Goal: Task Accomplishment & Management: Manage account settings

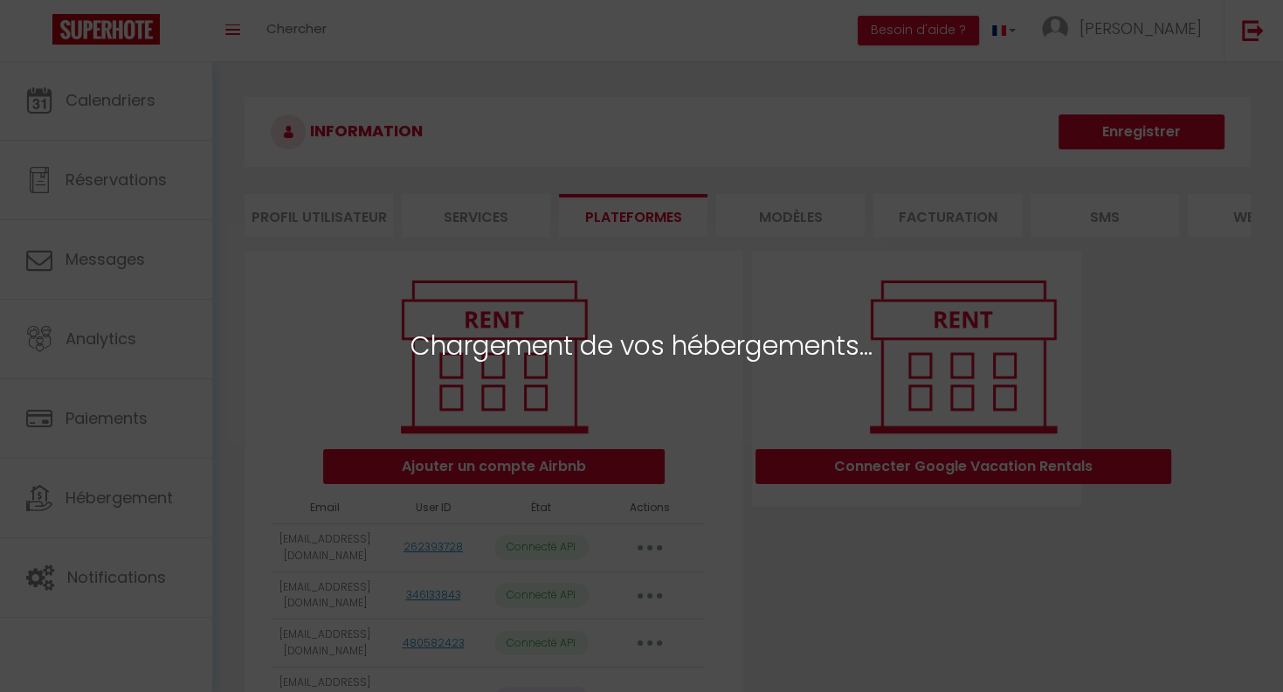
select select "1235"
select select "1368"
select select "11324"
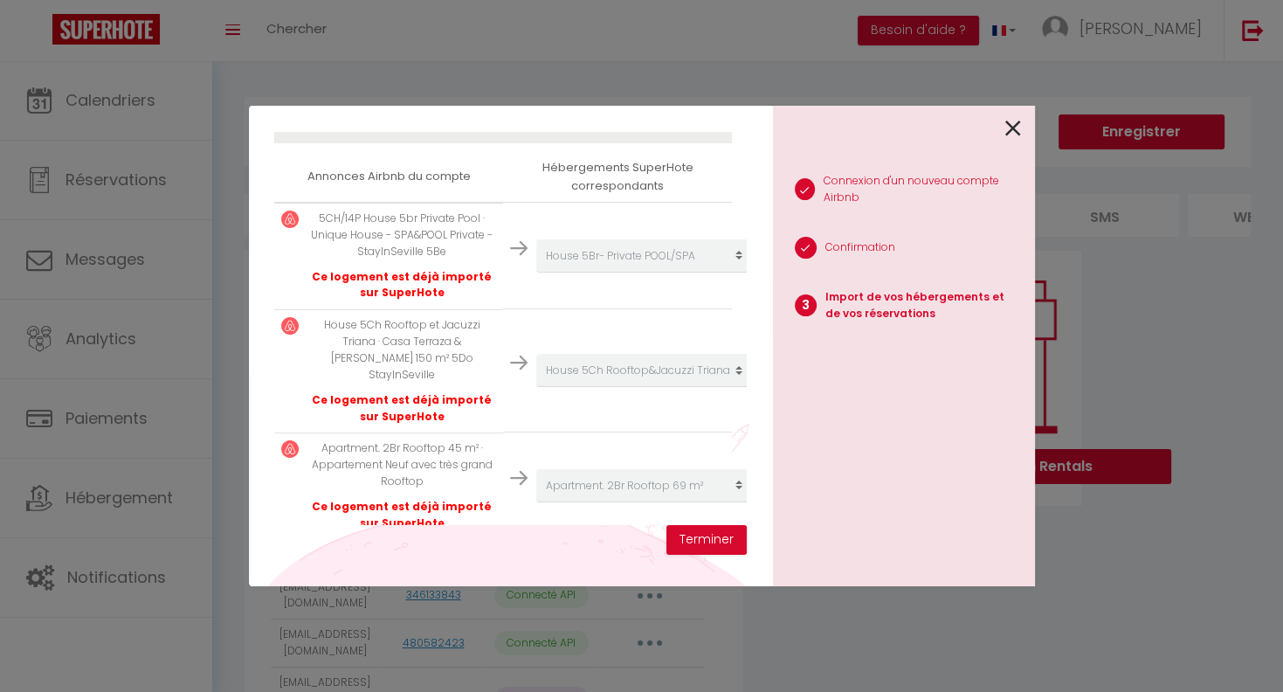
scroll to position [297, 0]
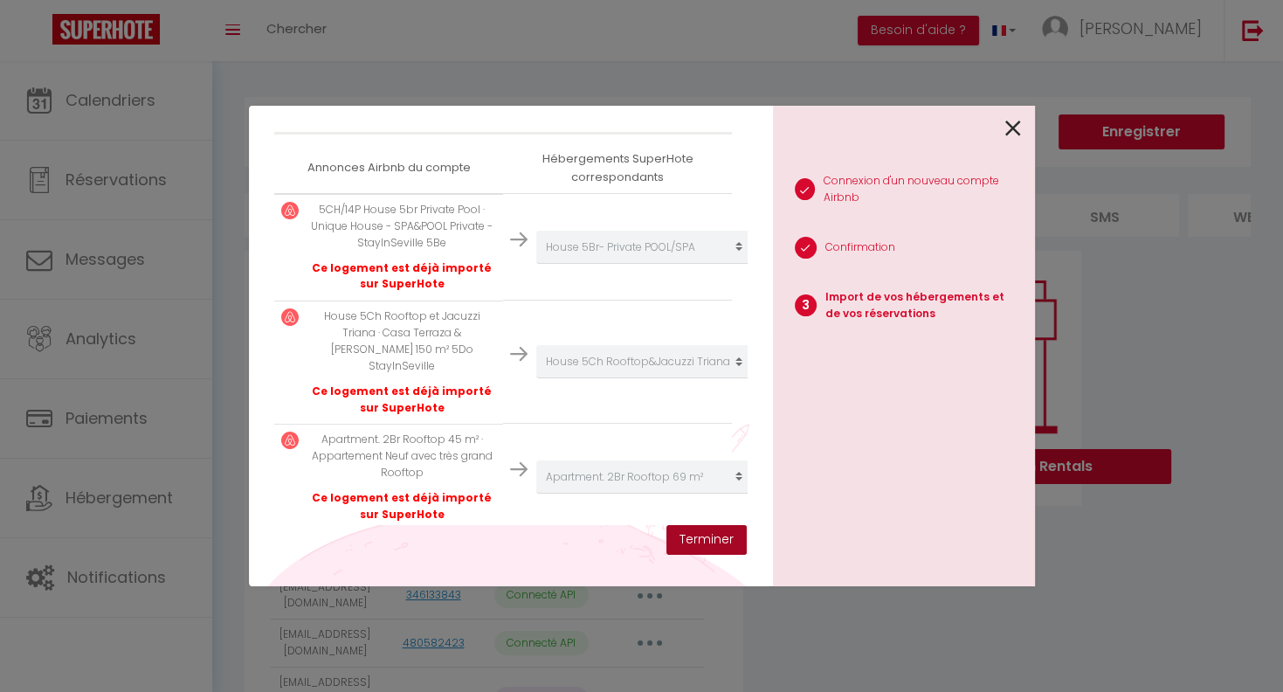
click at [712, 538] on button "Terminer" at bounding box center [707, 540] width 80 height 30
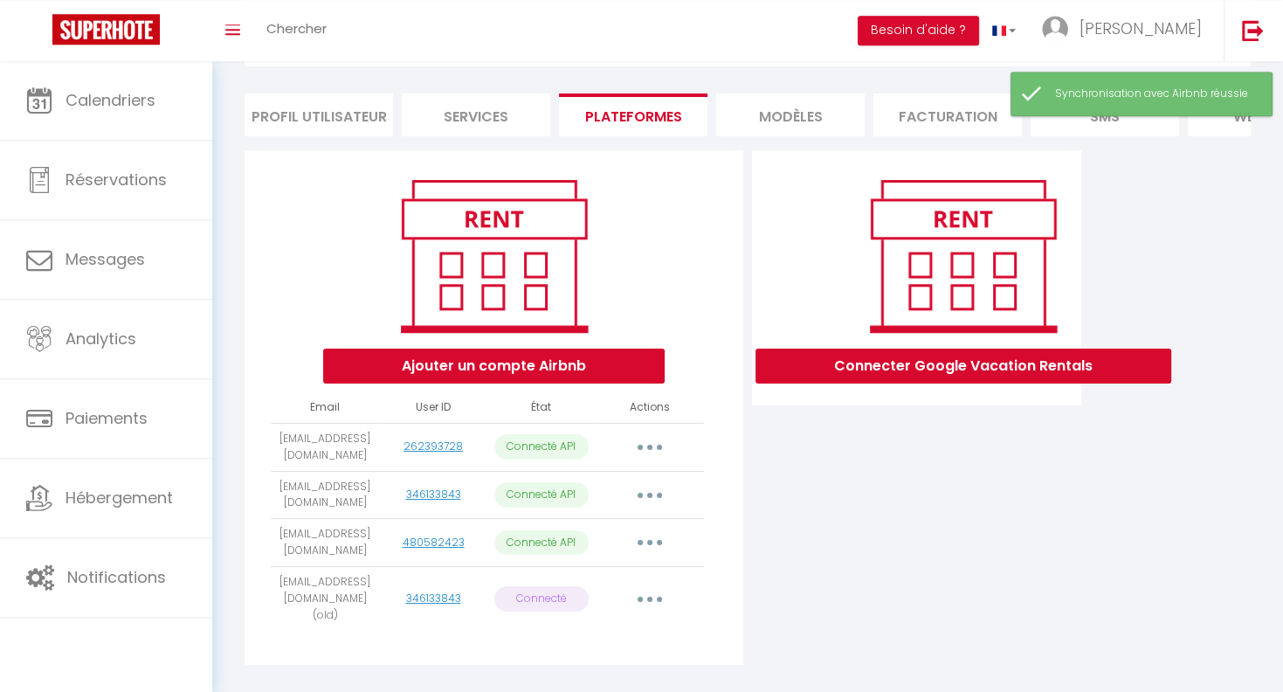
scroll to position [110, 0]
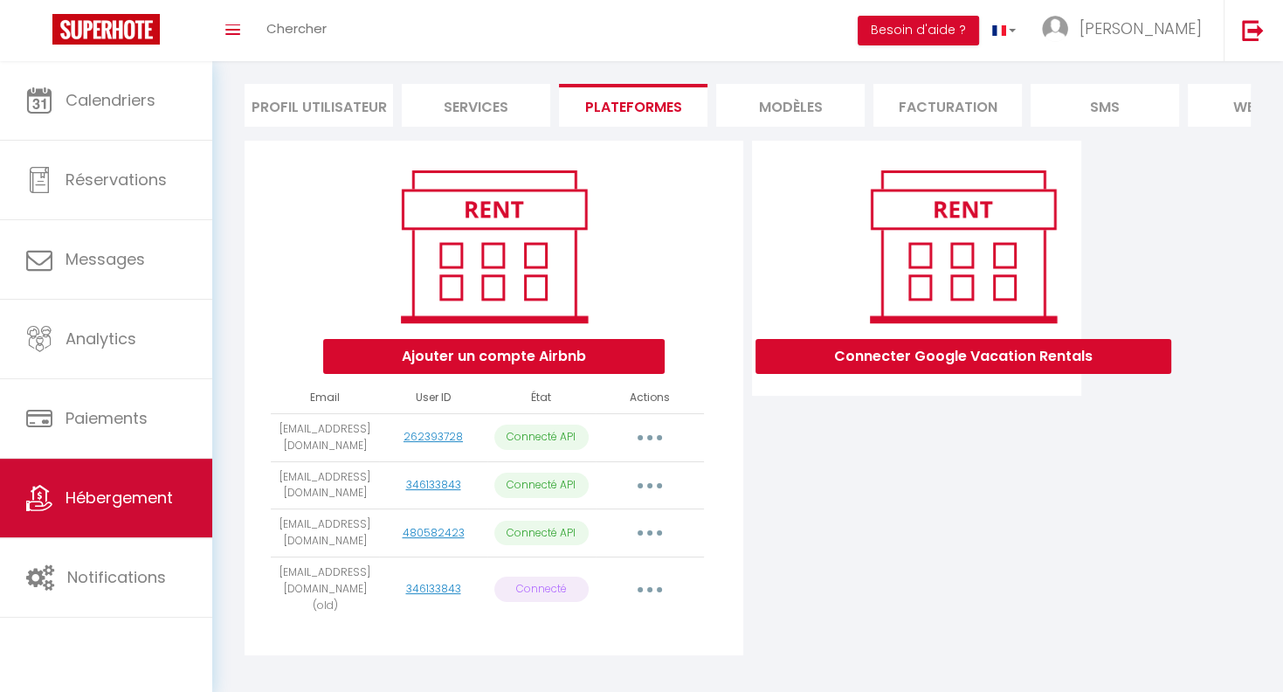
click at [163, 502] on span "Hébergement" at bounding box center [119, 498] width 107 height 22
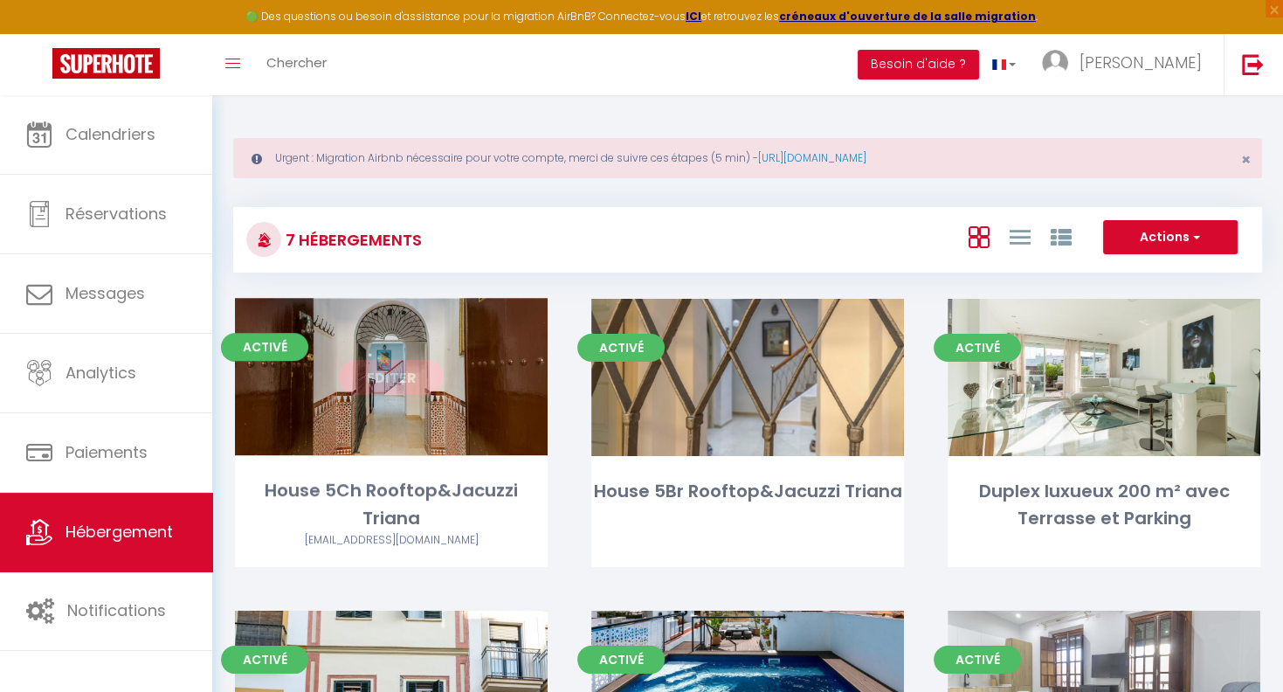
click at [385, 375] on link "Editer" at bounding box center [391, 377] width 105 height 35
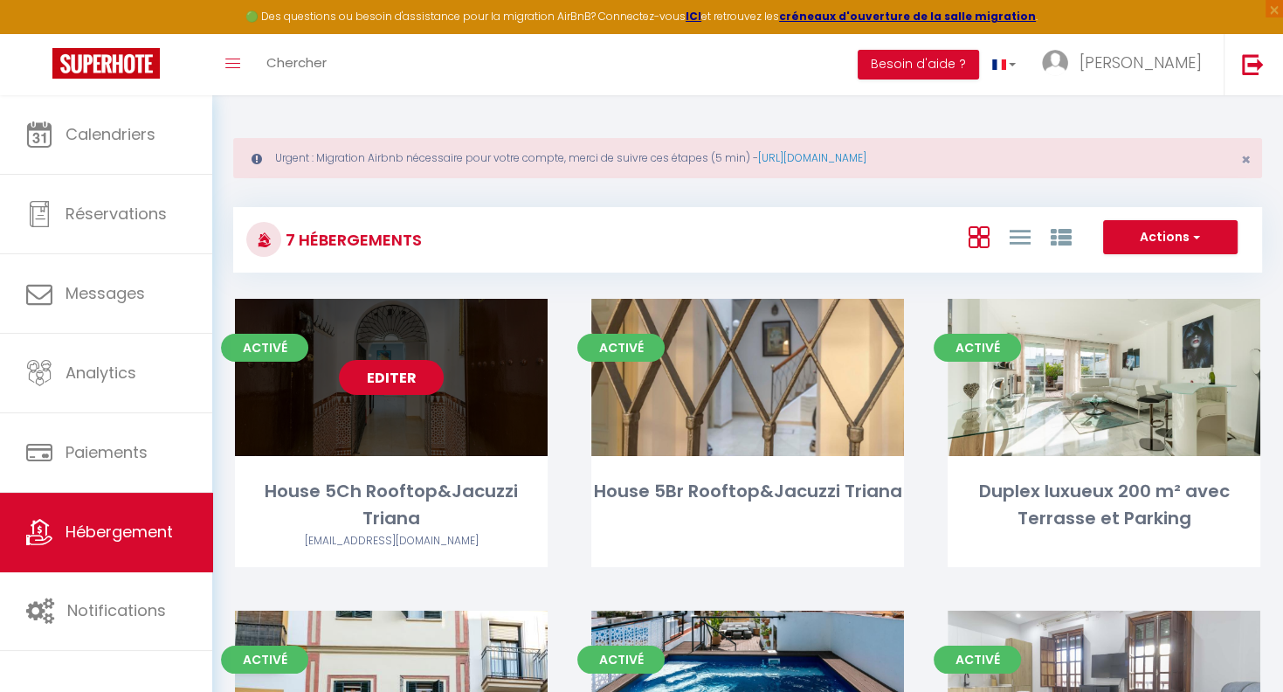
click at [385, 375] on link "Editer" at bounding box center [391, 377] width 105 height 35
select select "3"
select select "2"
select select "1"
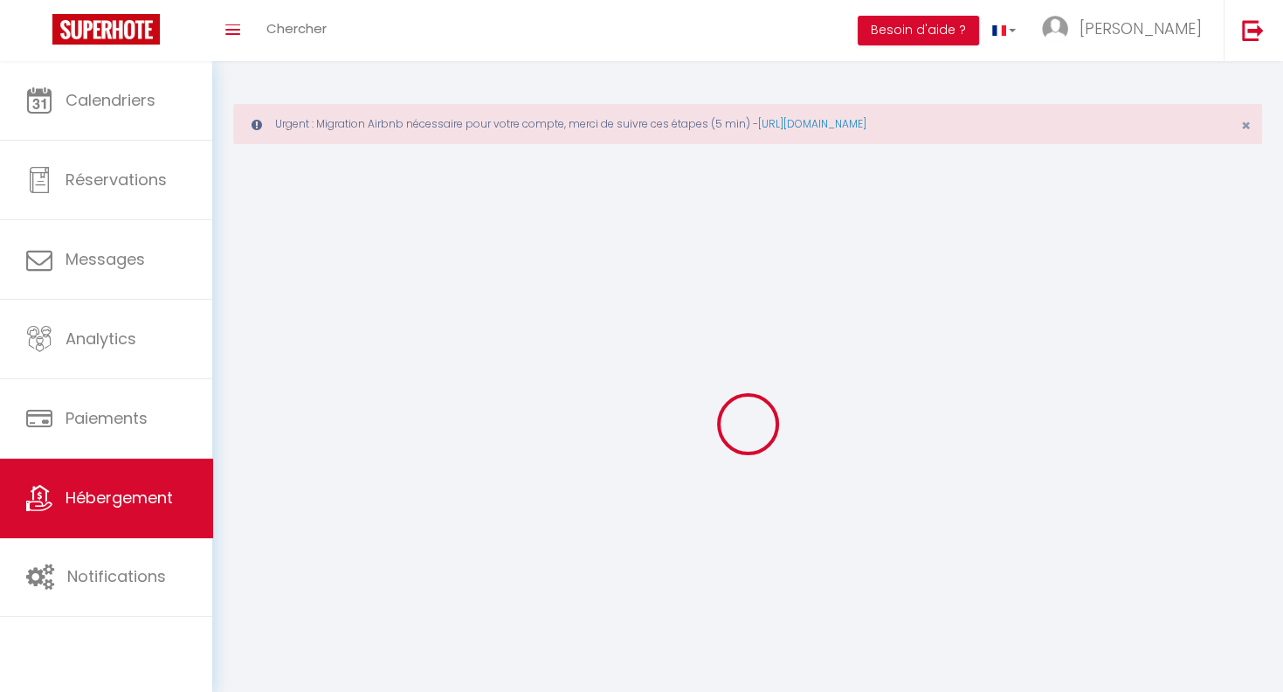
select select
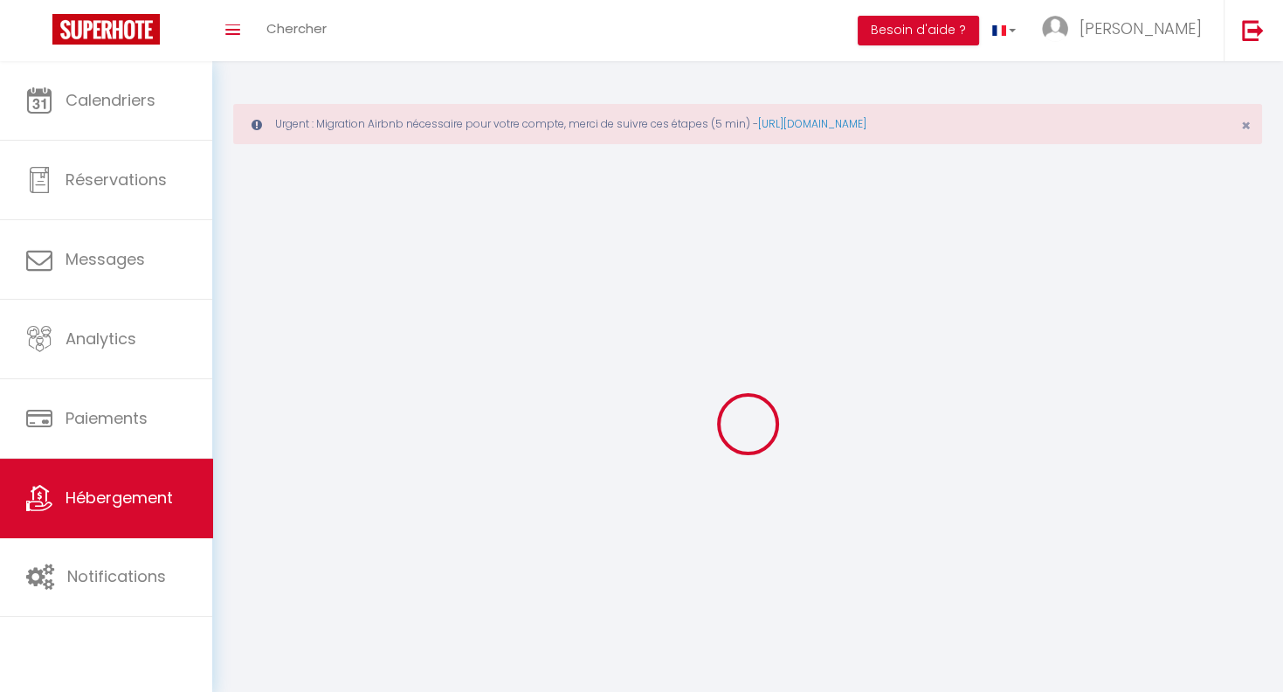
select select
checkbox input "false"
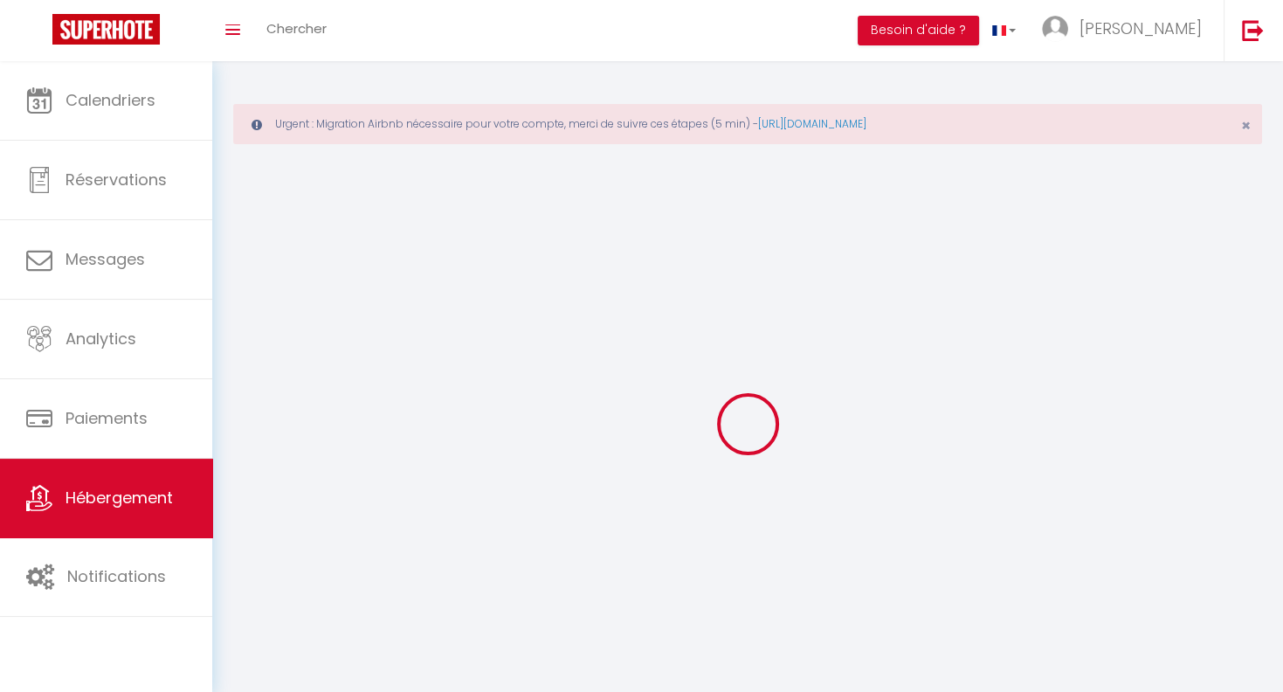
select select
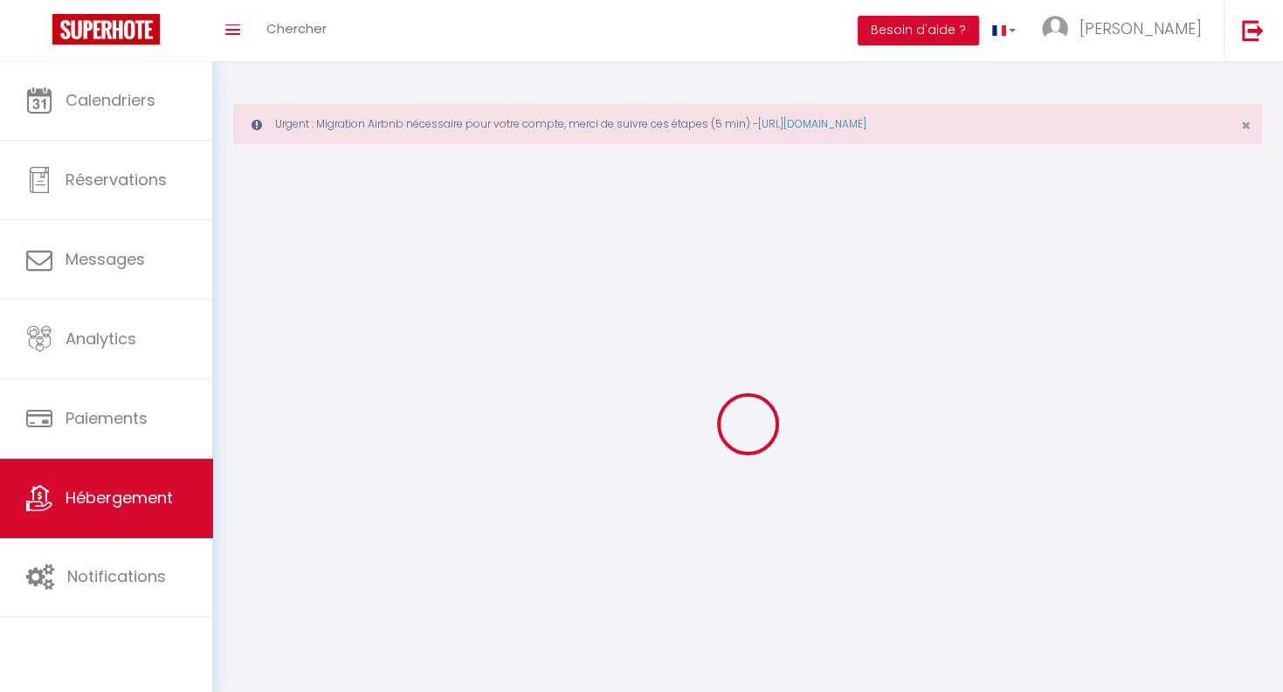
select select
checkbox input "false"
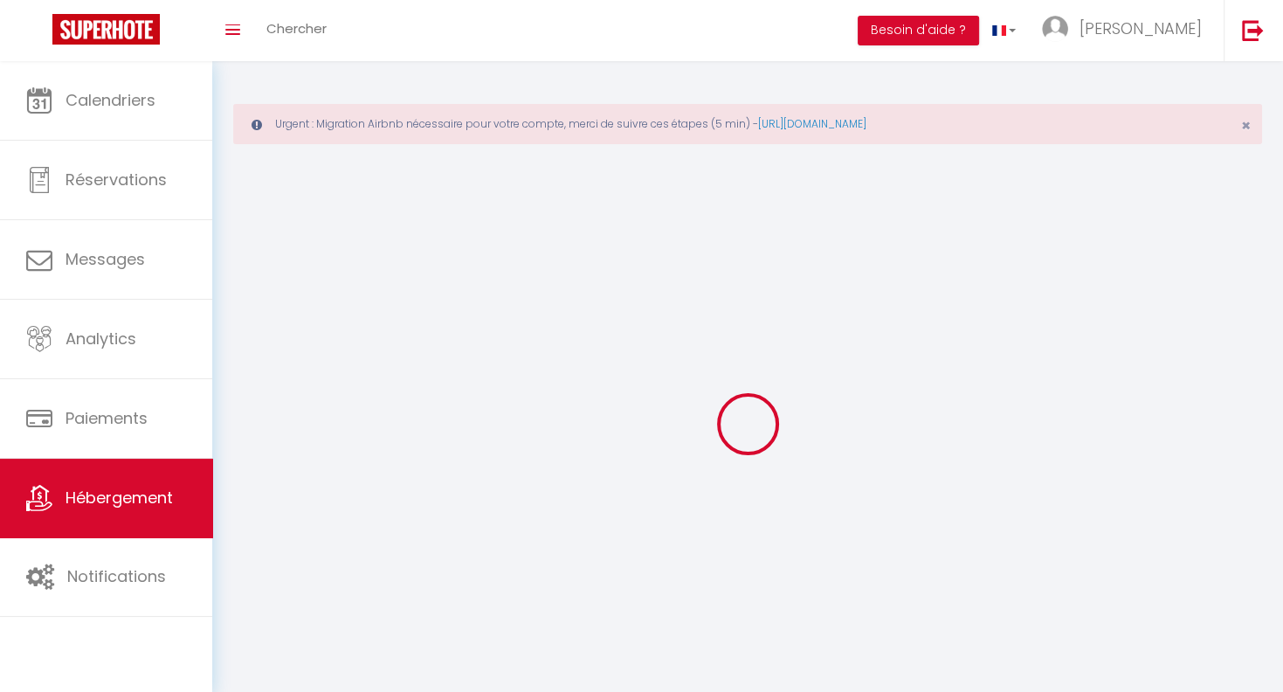
checkbox input "false"
select select
select select "28"
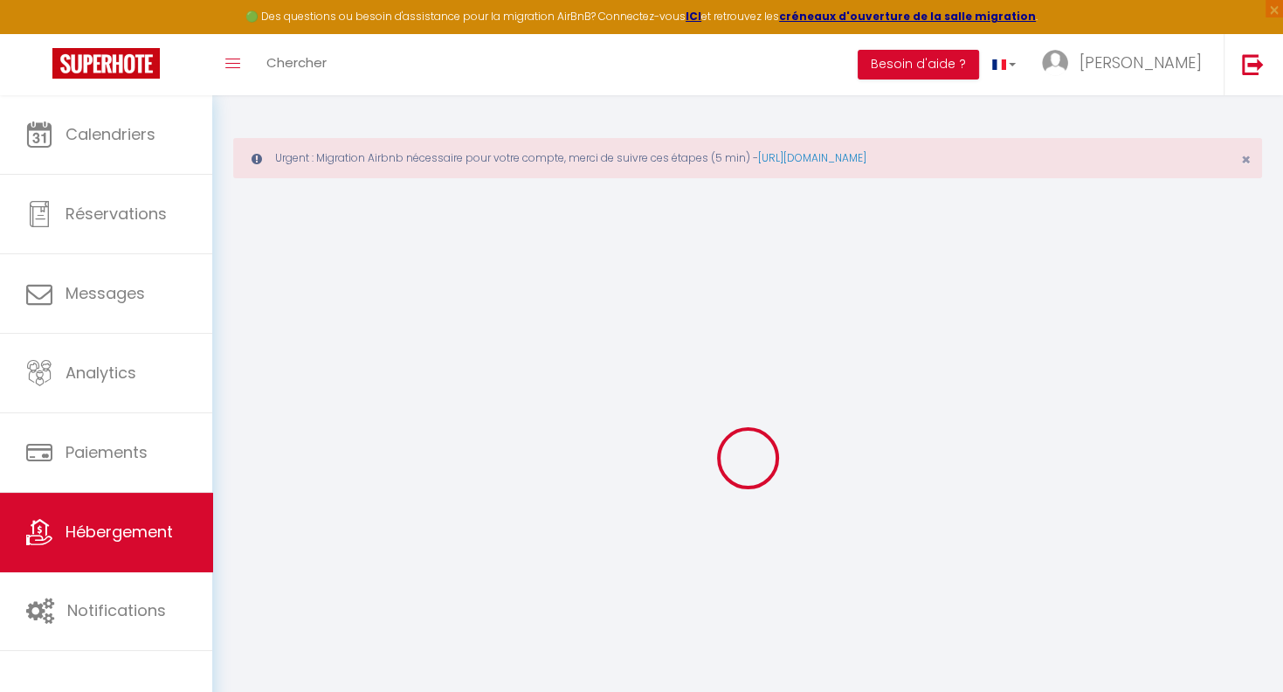
select select
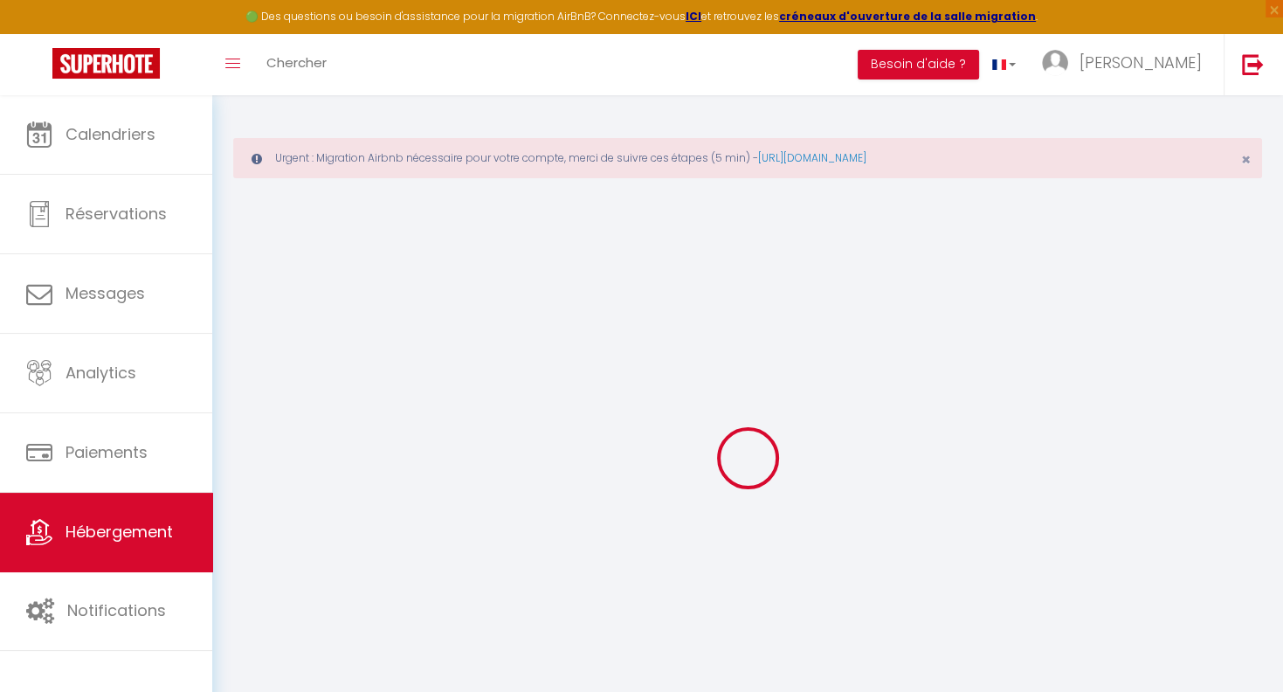
select select
checkbox input "false"
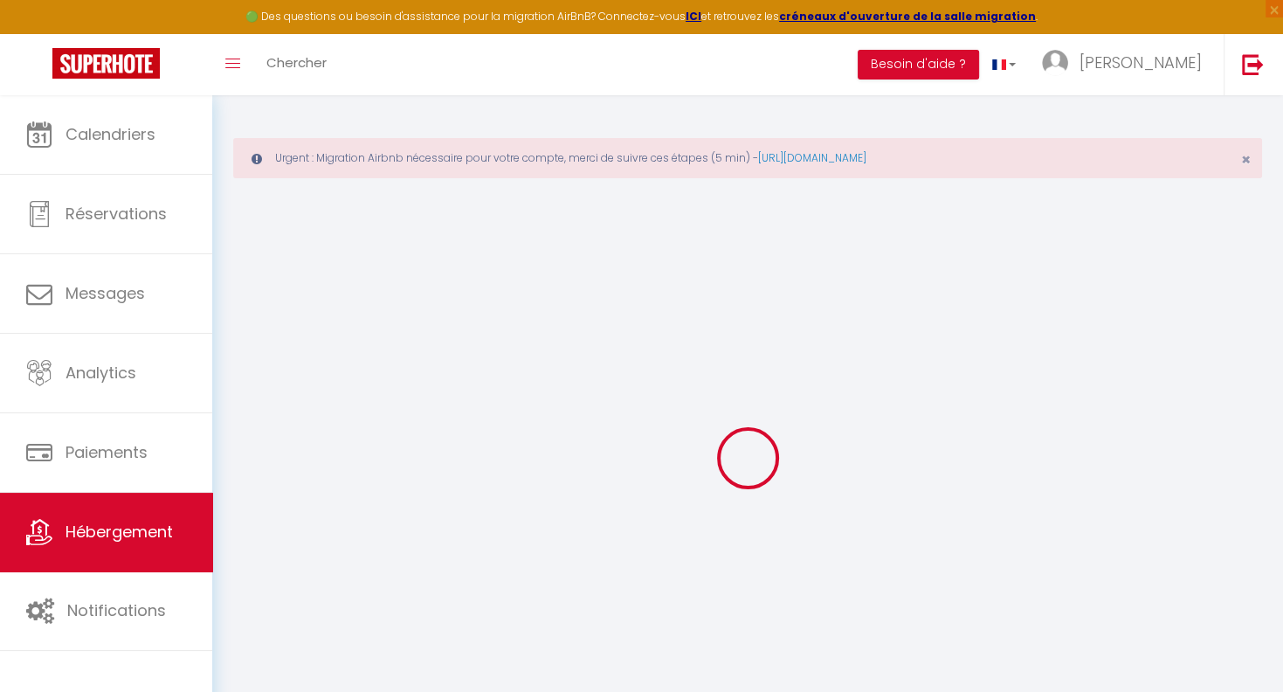
select select
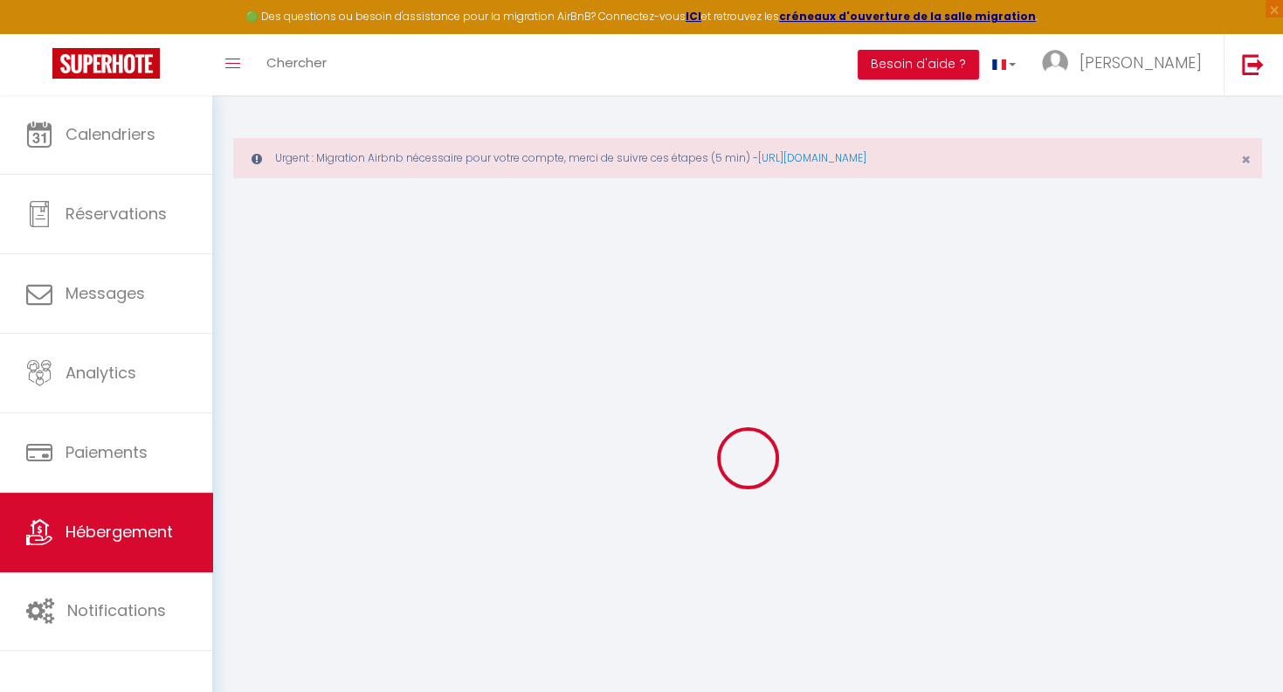
select select
checkbox input "false"
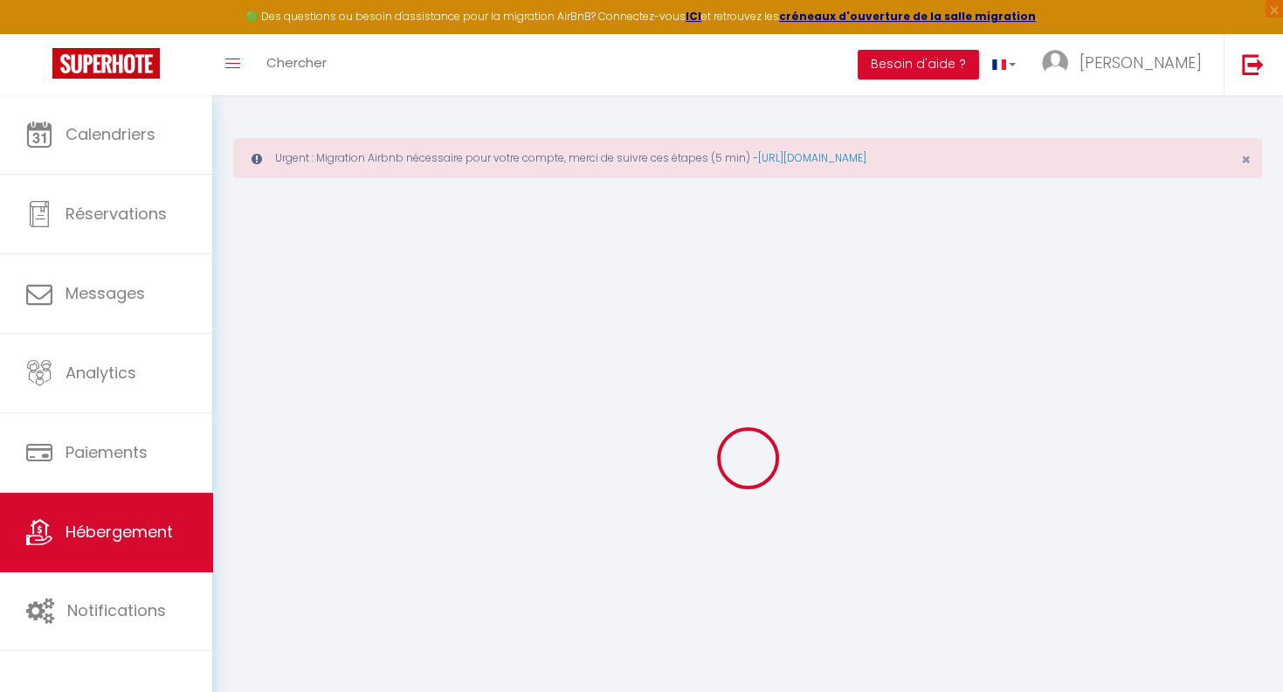
checkbox input "false"
select select
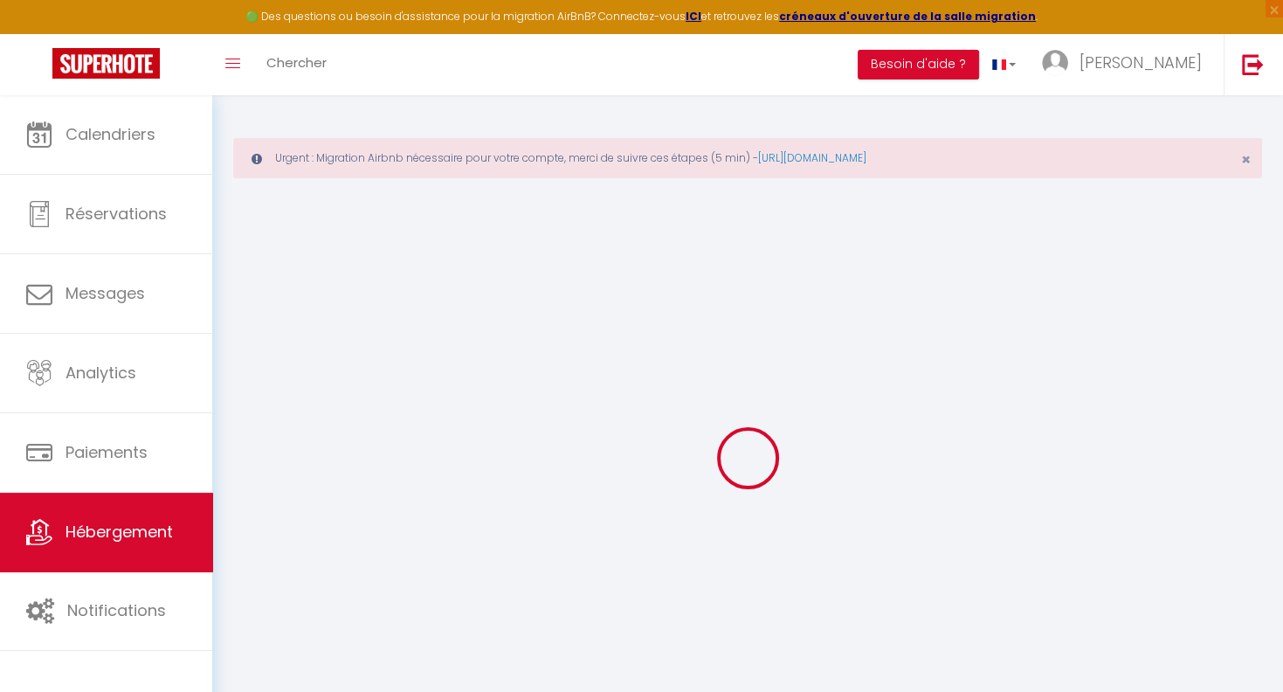
select select
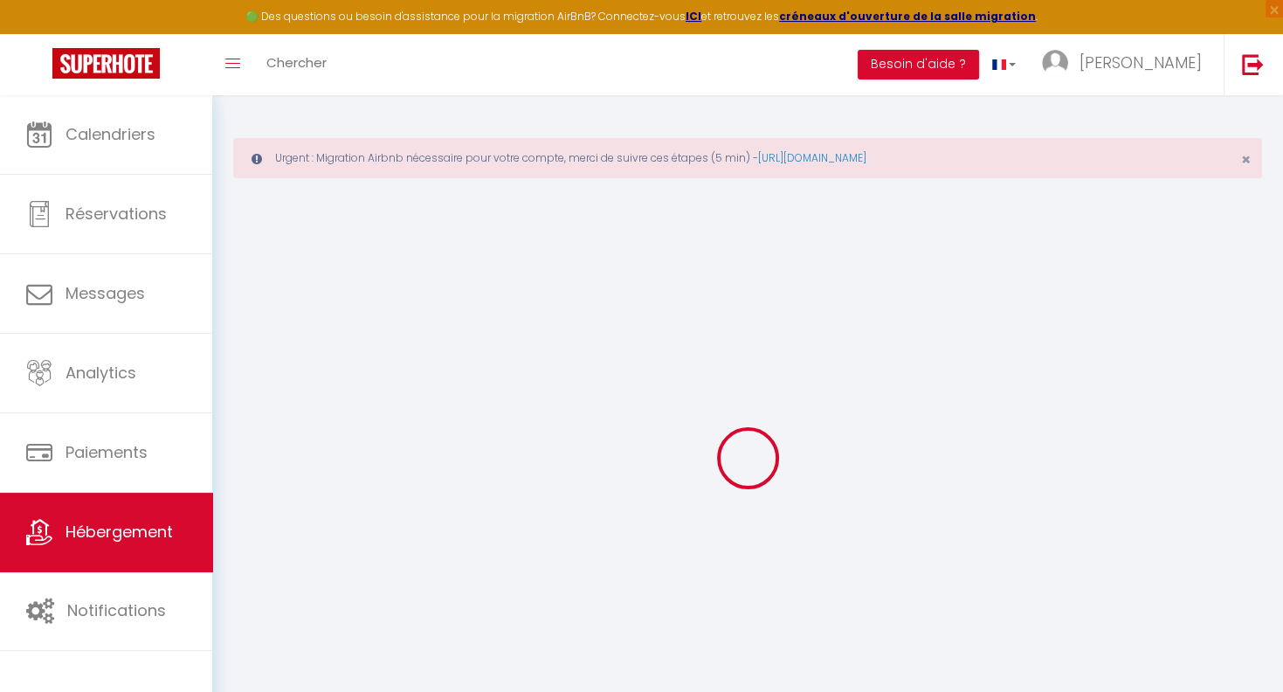
checkbox input "false"
select select
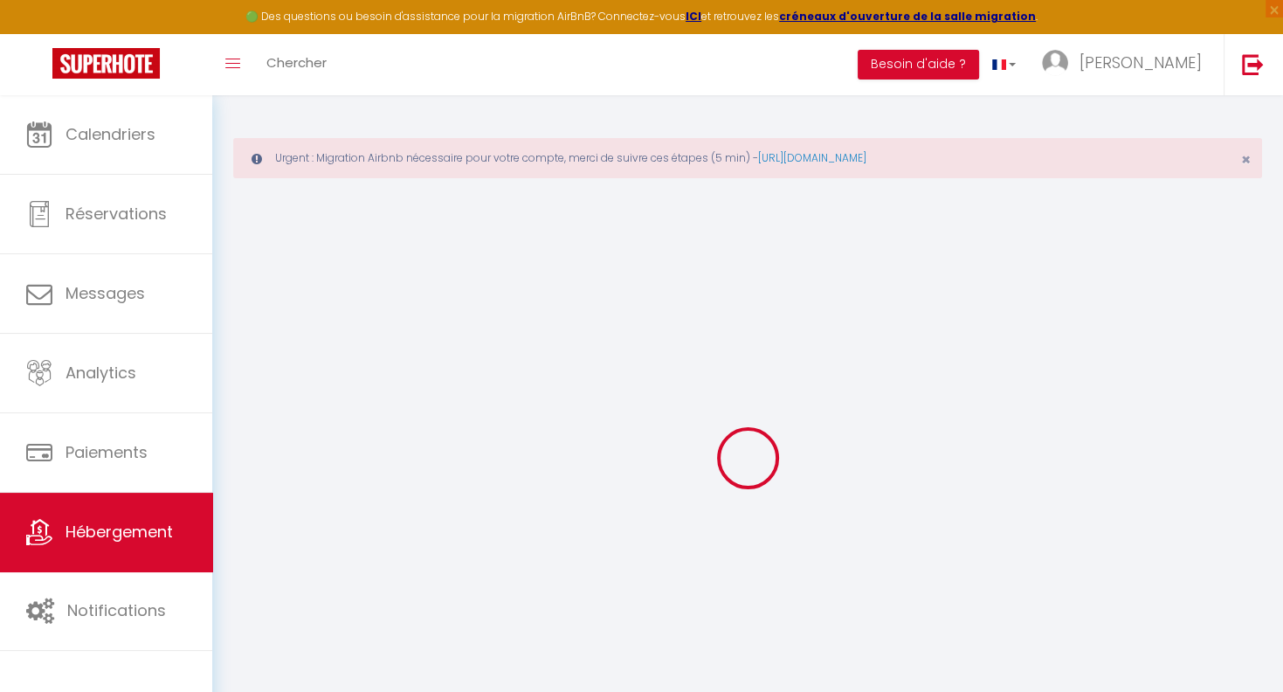
select select
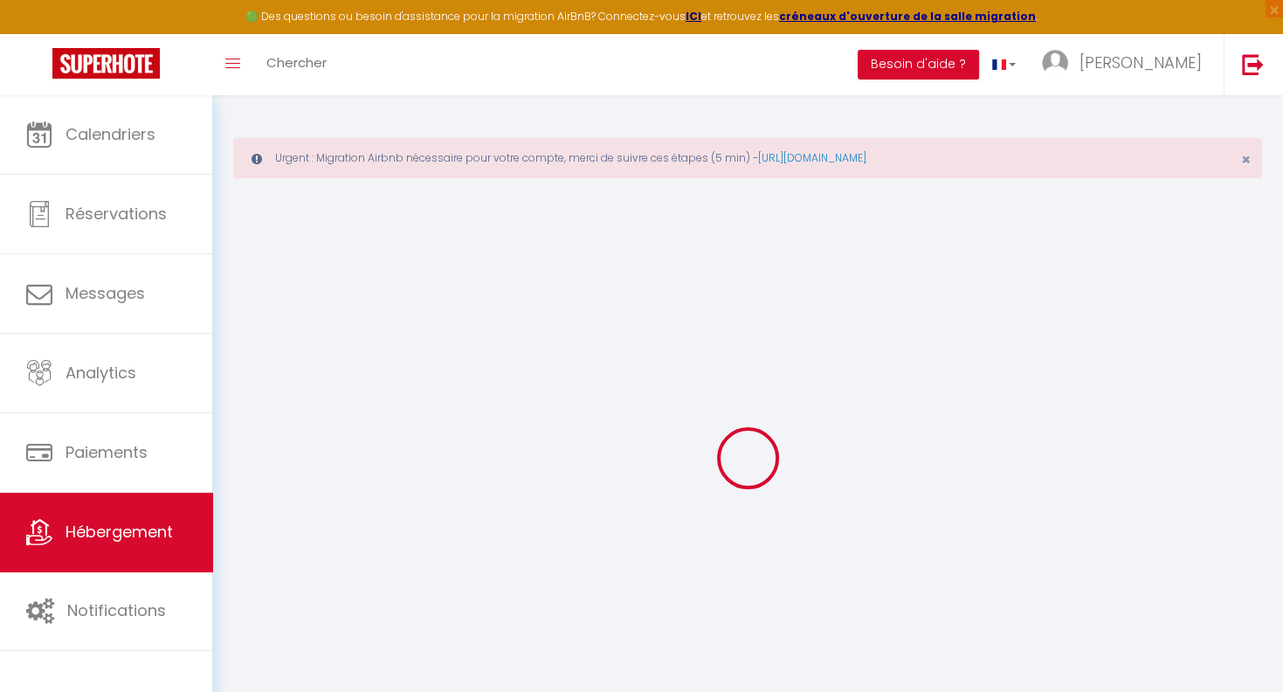
select select
checkbox input "false"
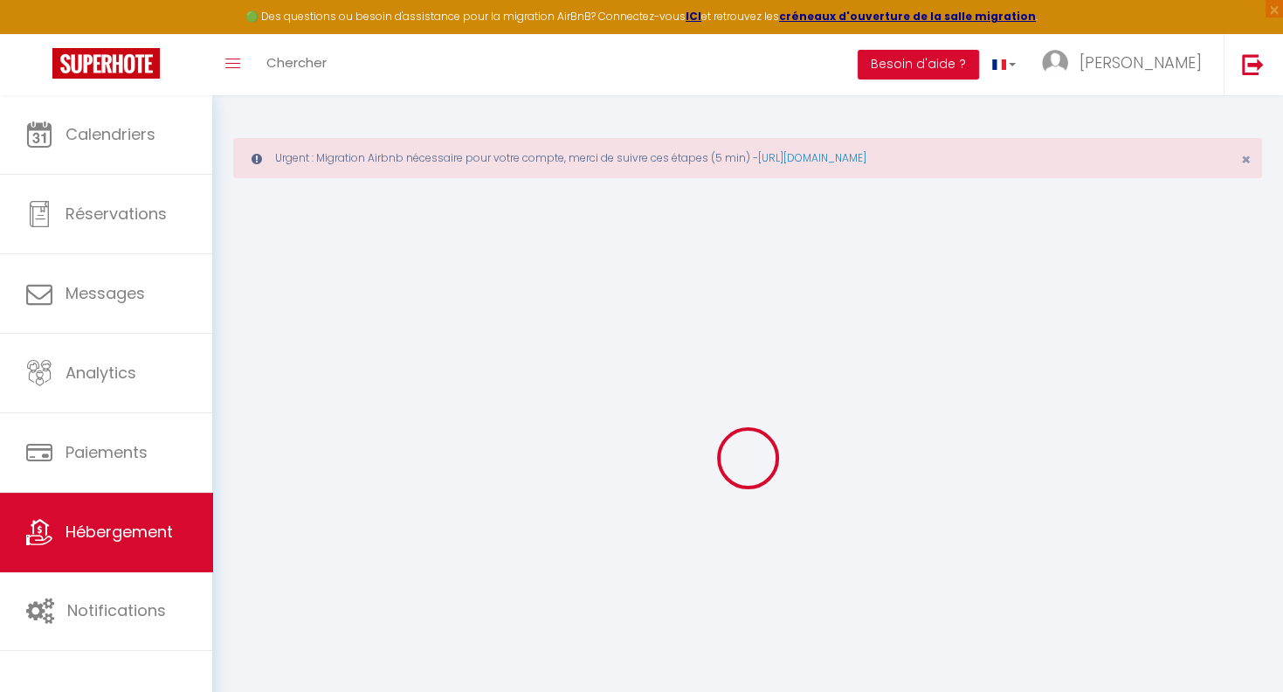
checkbox input "false"
select select
type input "House 5Ch Rooftop&Jacuzzi Triana"
type input "REECHH IMMO"
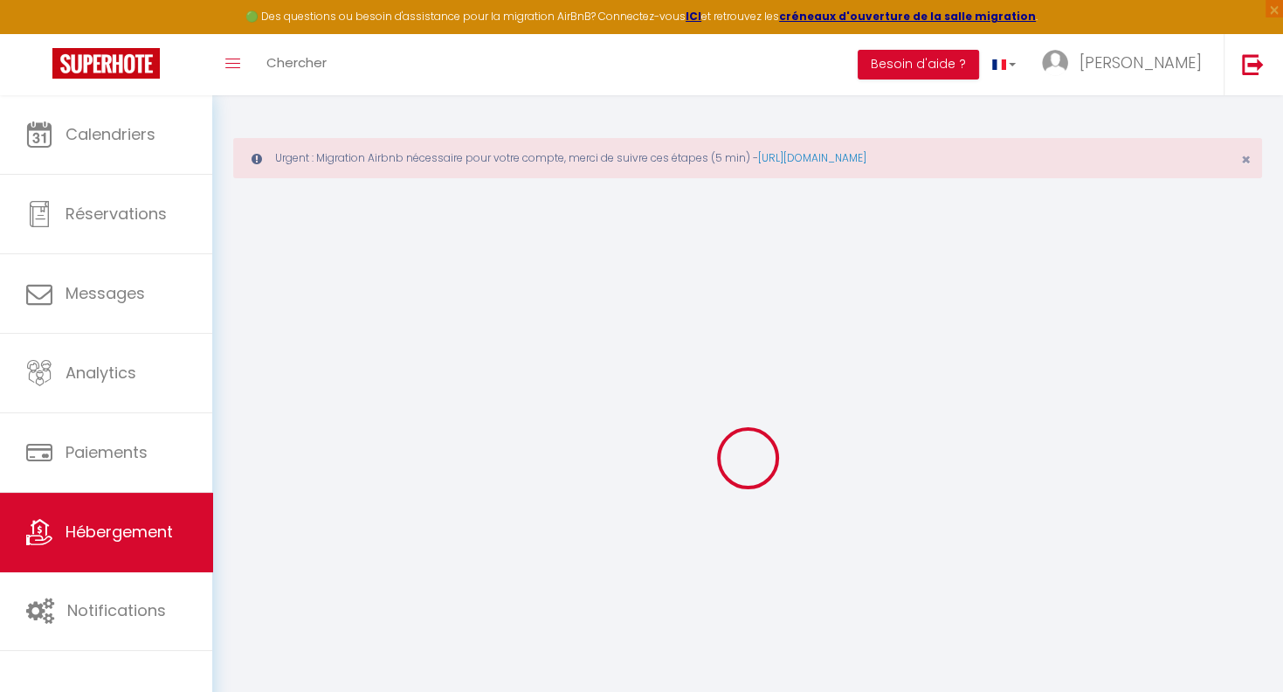
type input "SL"
type input "[STREET_ADDRESS][PERSON_NAME]"
type input "41010"
type input "[GEOGRAPHIC_DATA]"
select select "10"
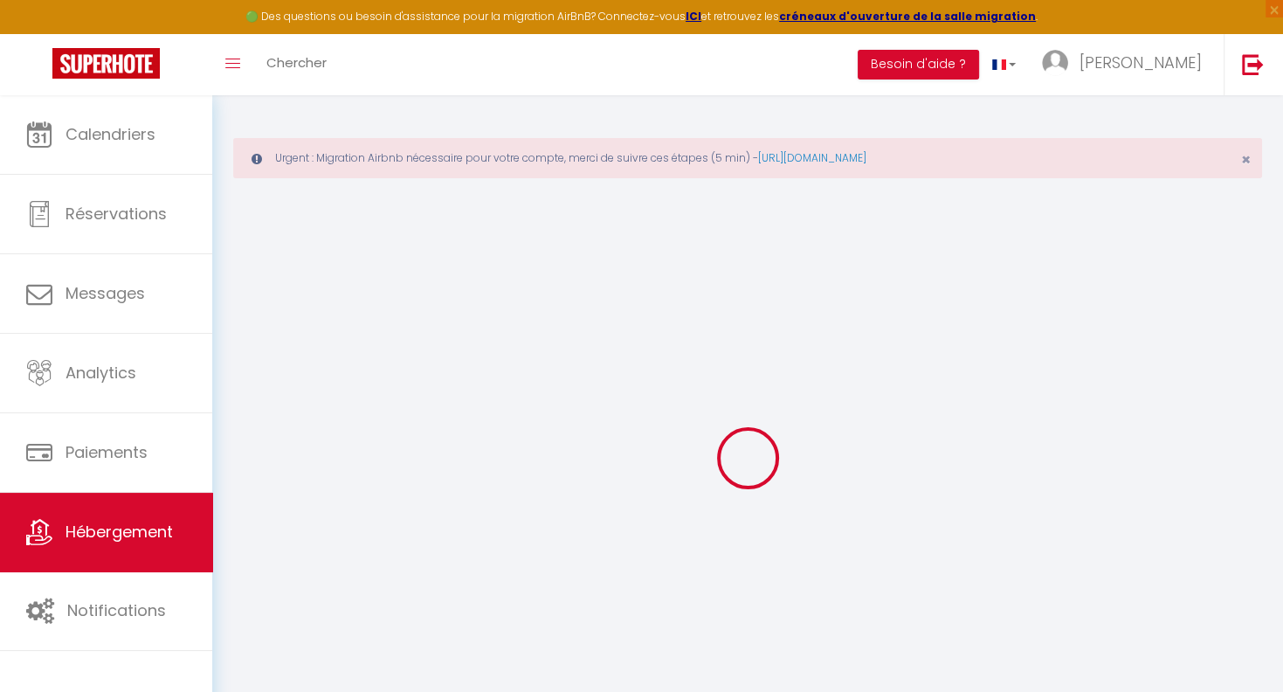
select select "10"
select select "5"
select select "3"
type input "50"
type input "295"
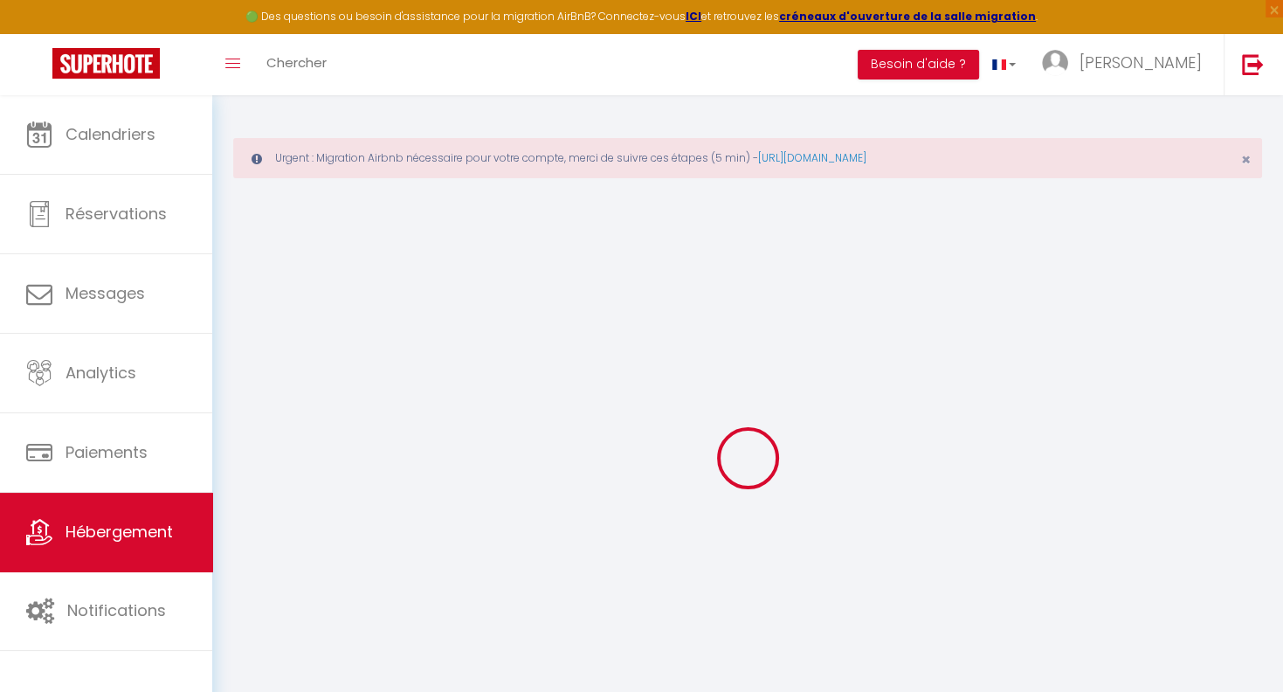
type input "400"
select select
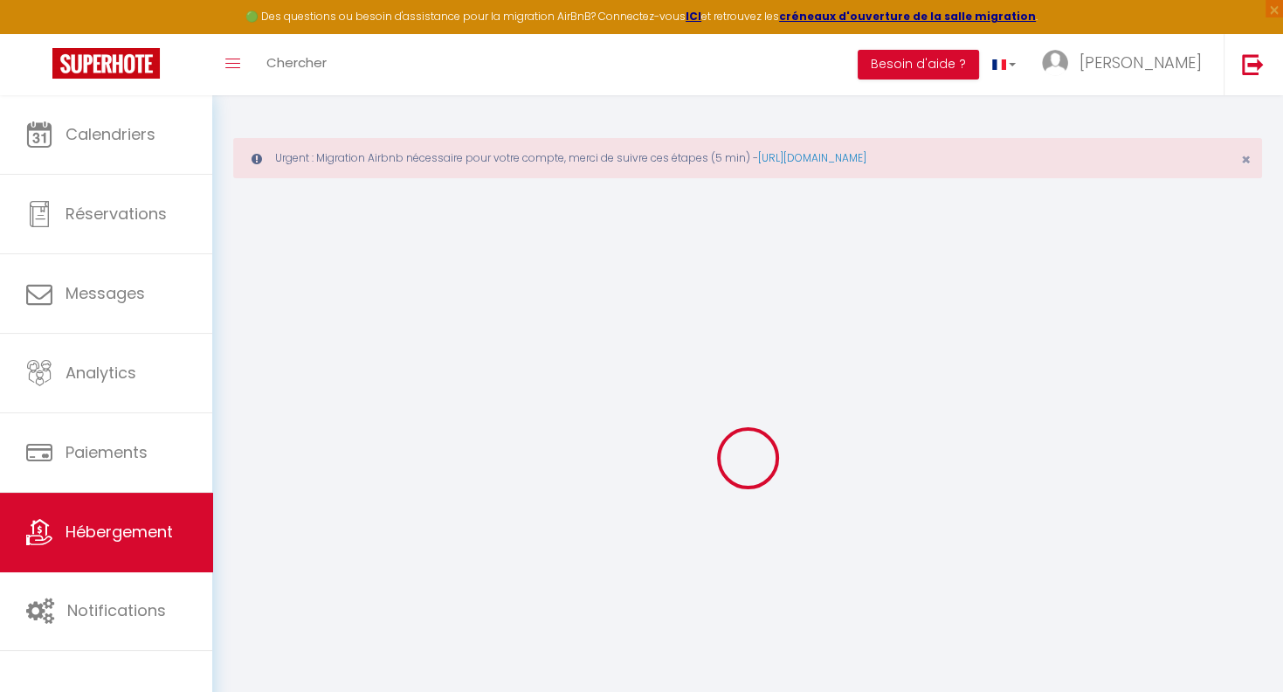
select select
type input "[STREET_ADDRESS][PERSON_NAME]"
type input "41010"
type input "[GEOGRAPHIC_DATA]"
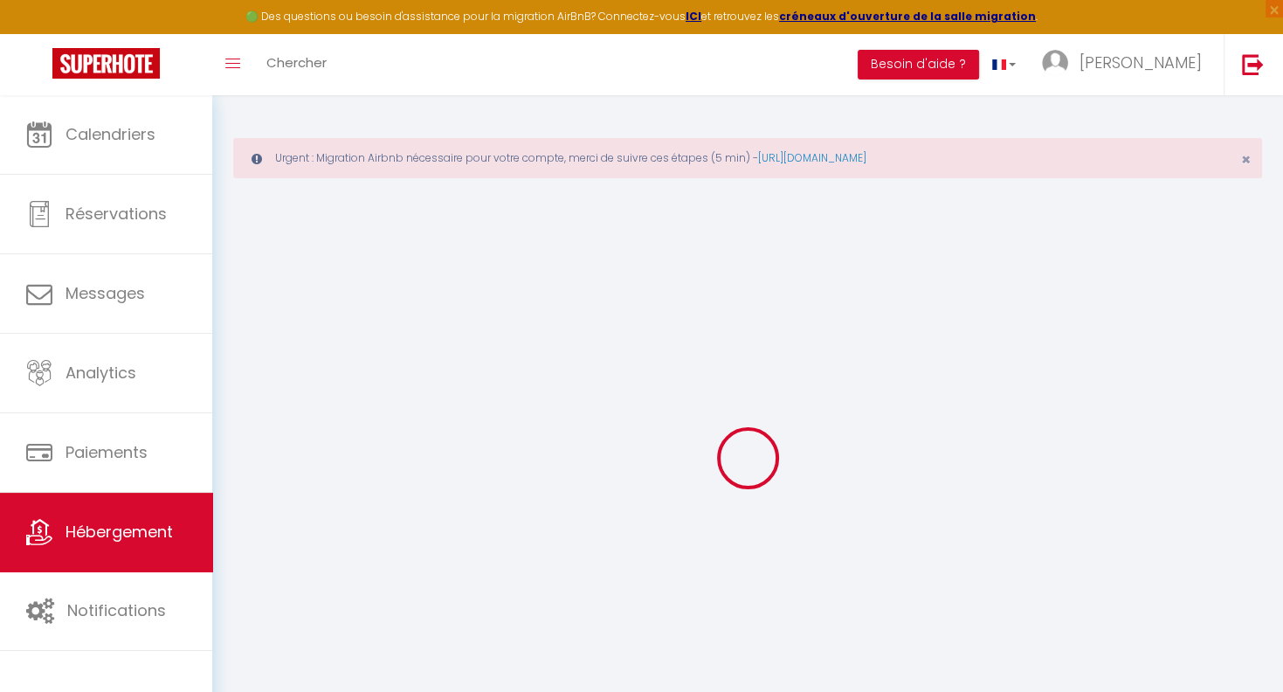
select select "201"
type input "[PERSON_NAME][EMAIL_ADDRESS][DOMAIN_NAME]"
select select "641"
checkbox input "false"
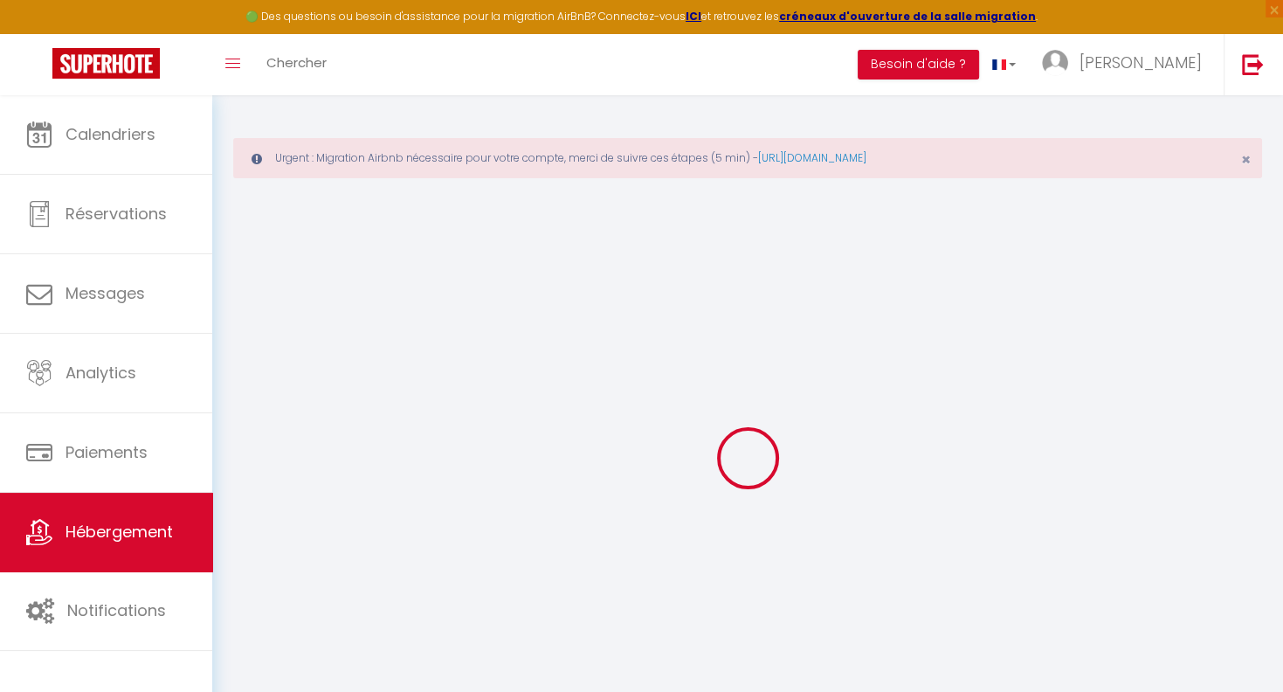
checkbox input "false"
type input "0"
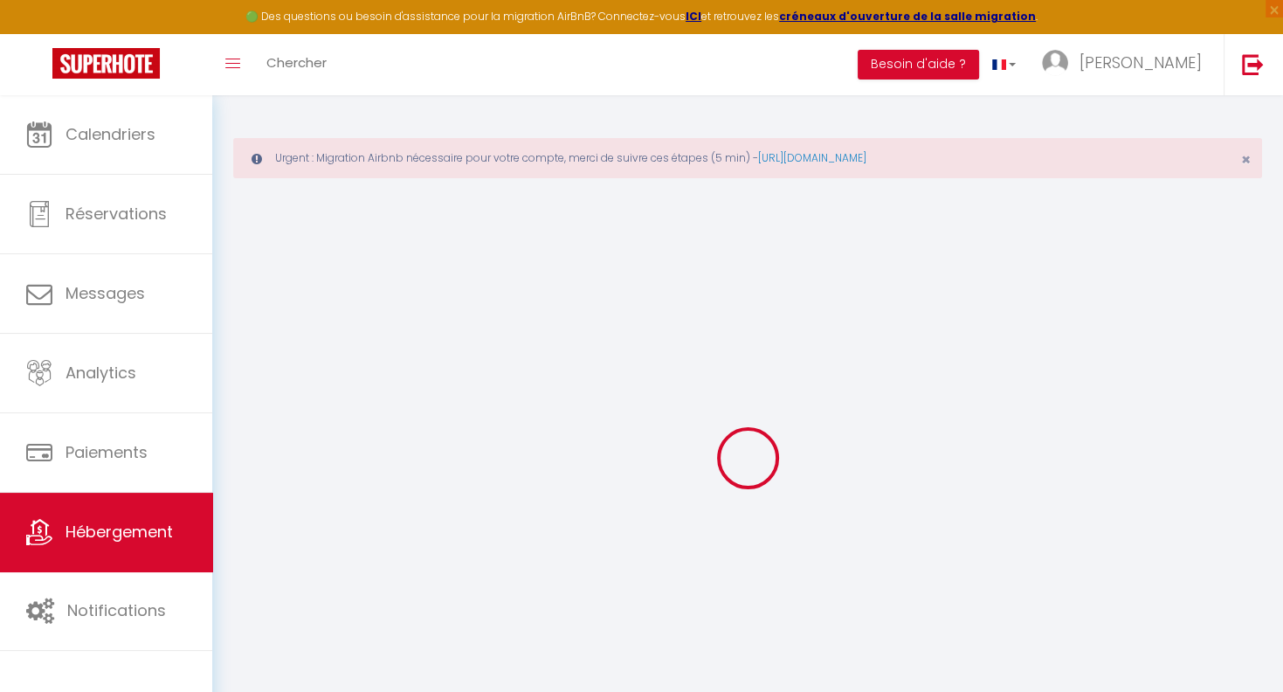
type input "0"
select select
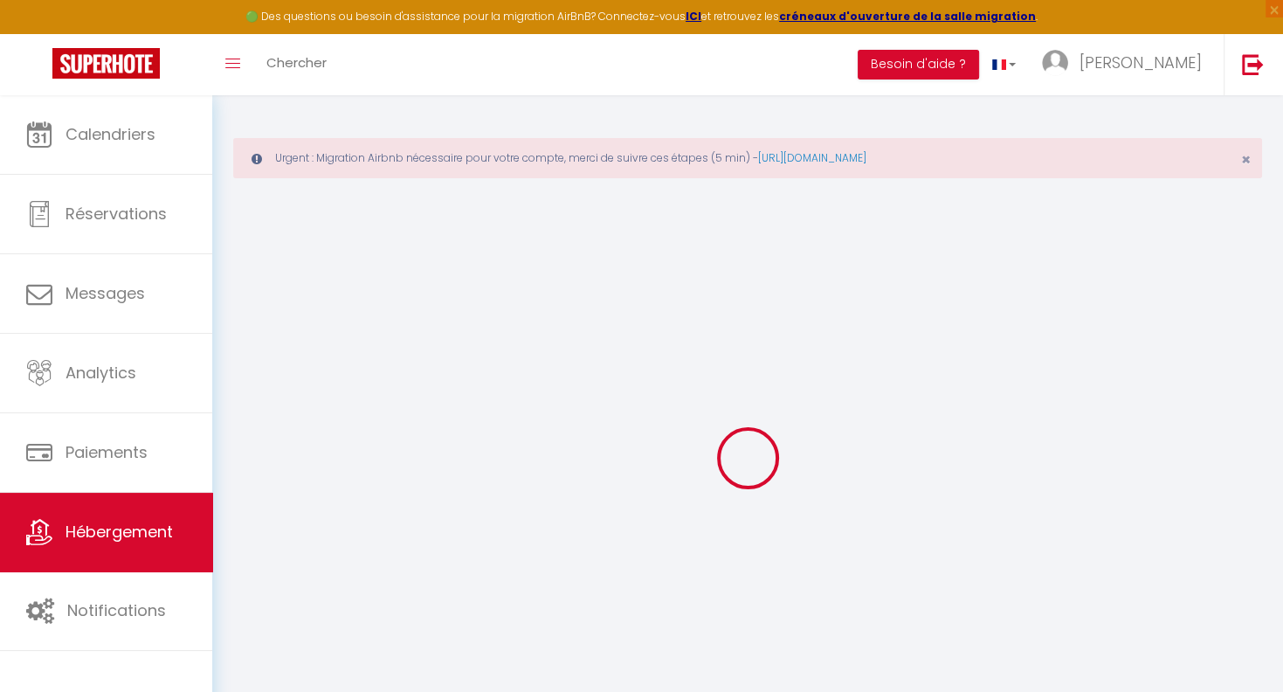
select select
checkbox input "false"
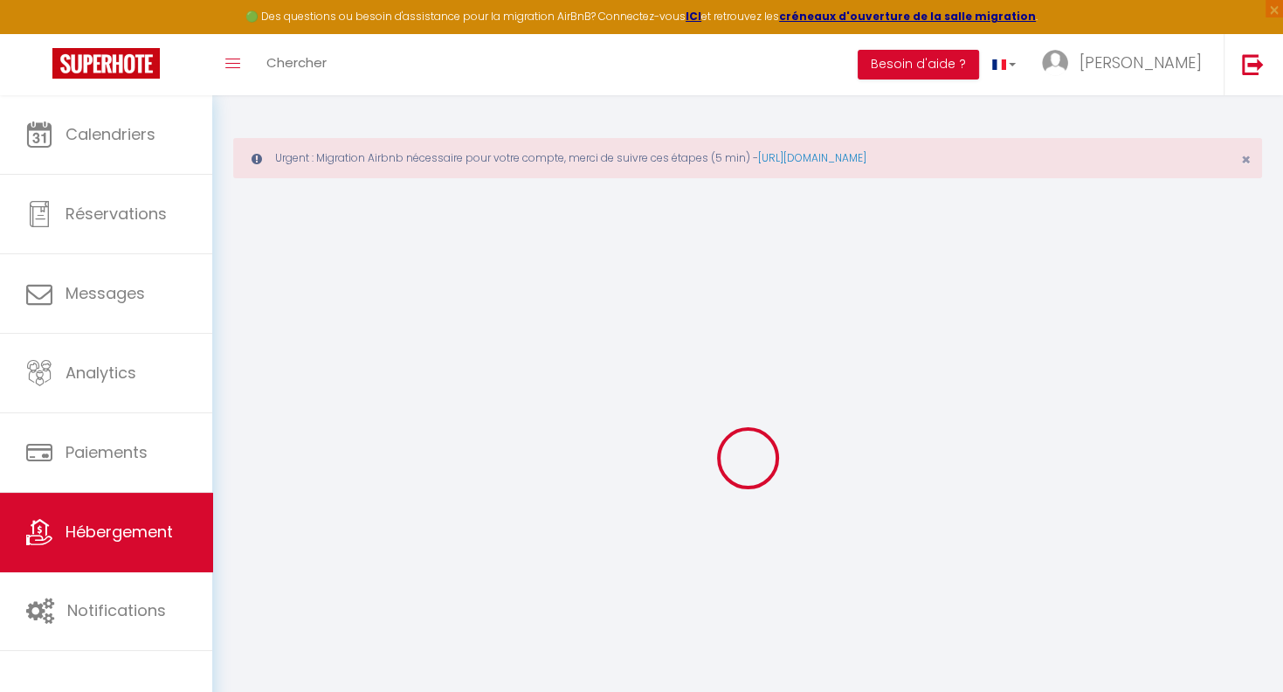
checkbox input "false"
select select
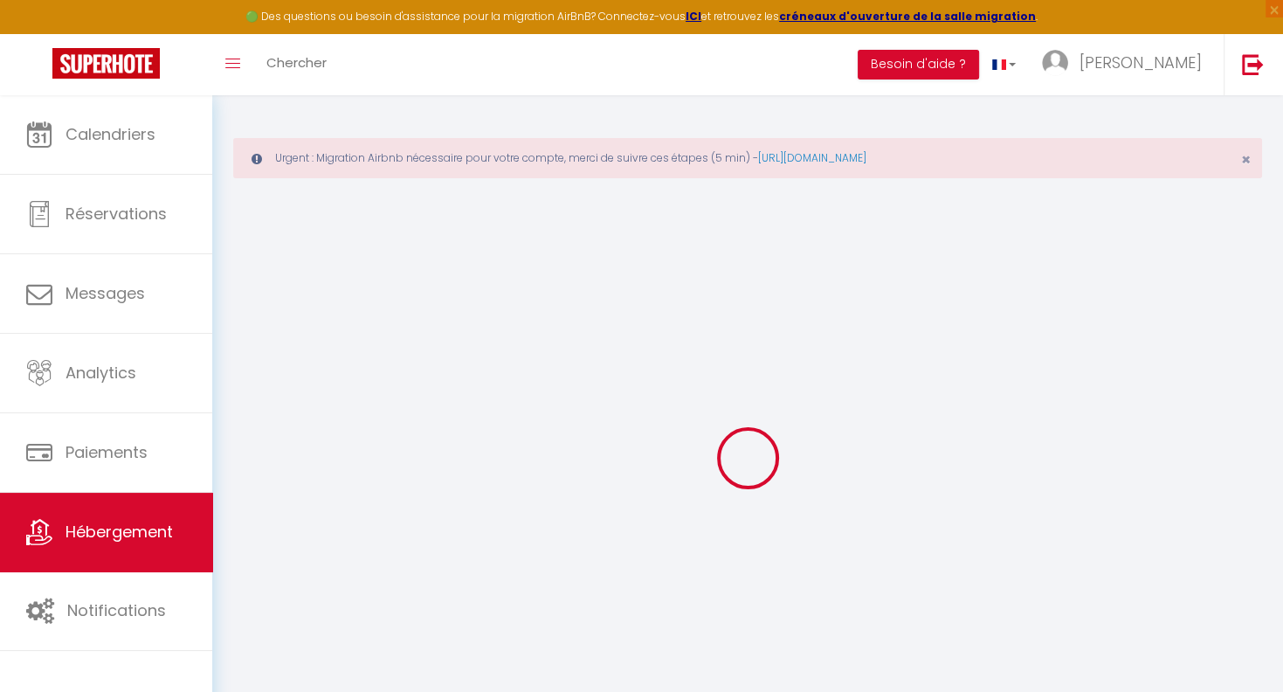
select select
checkbox input "false"
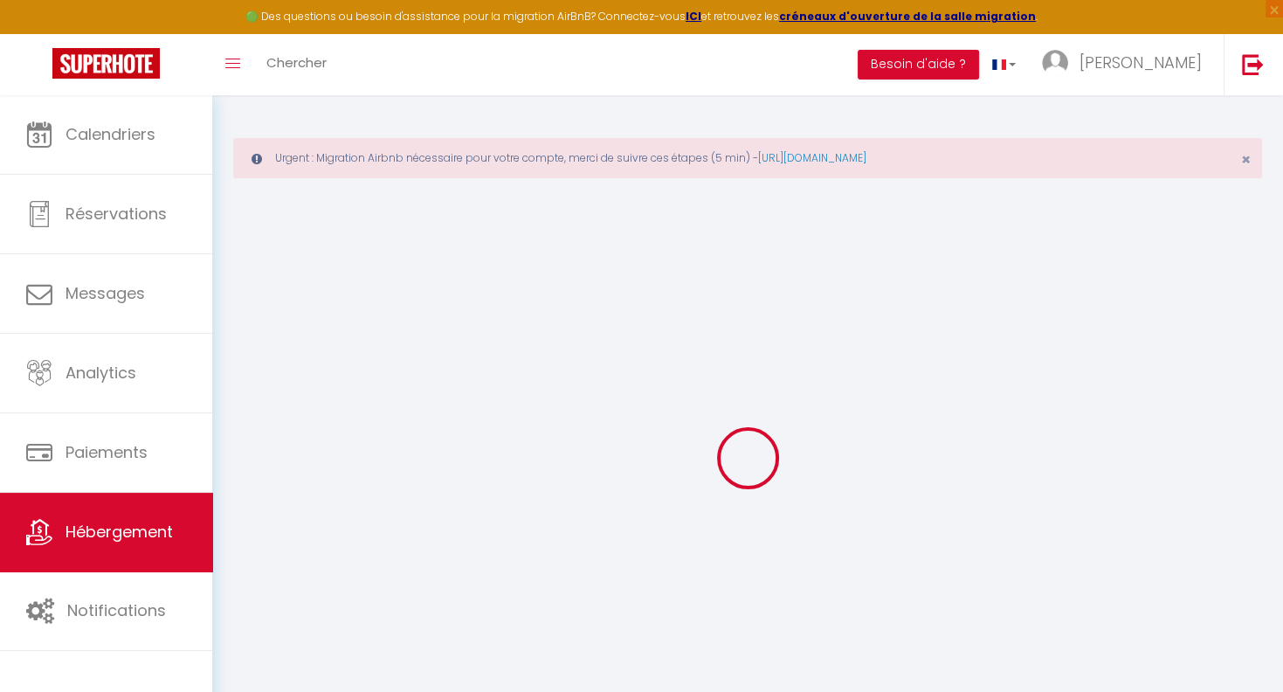
checkbox input "false"
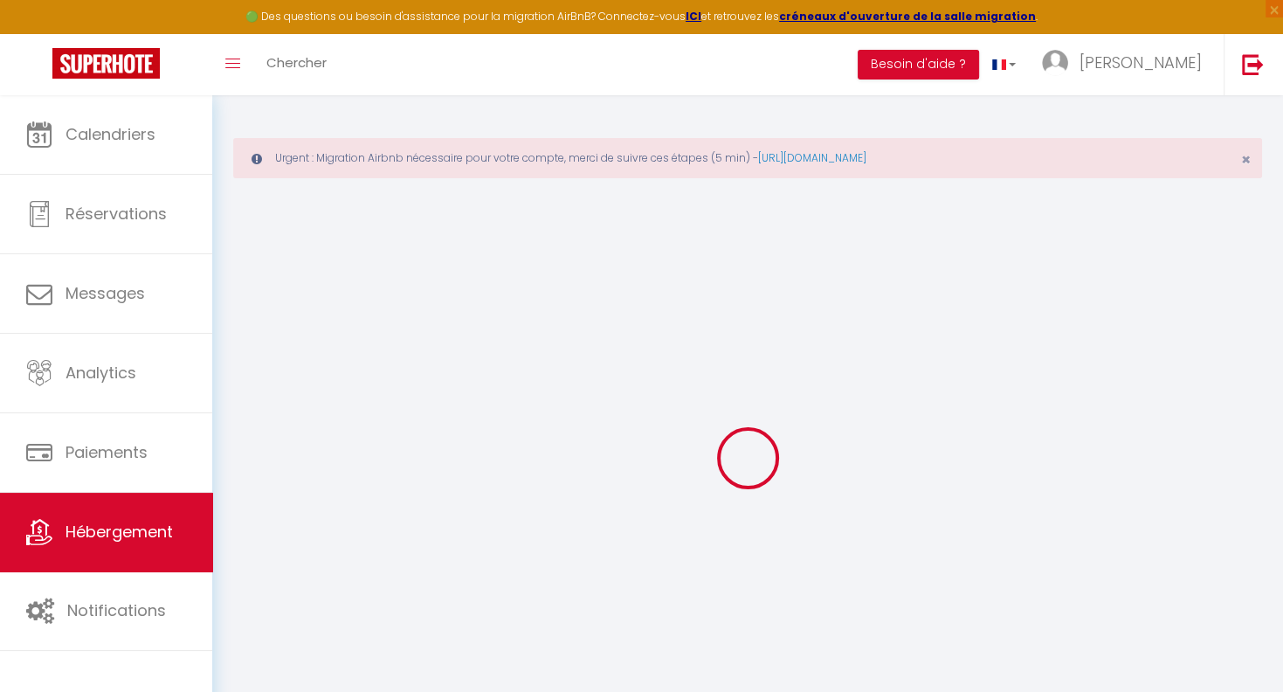
checkbox input "false"
select select "15:00"
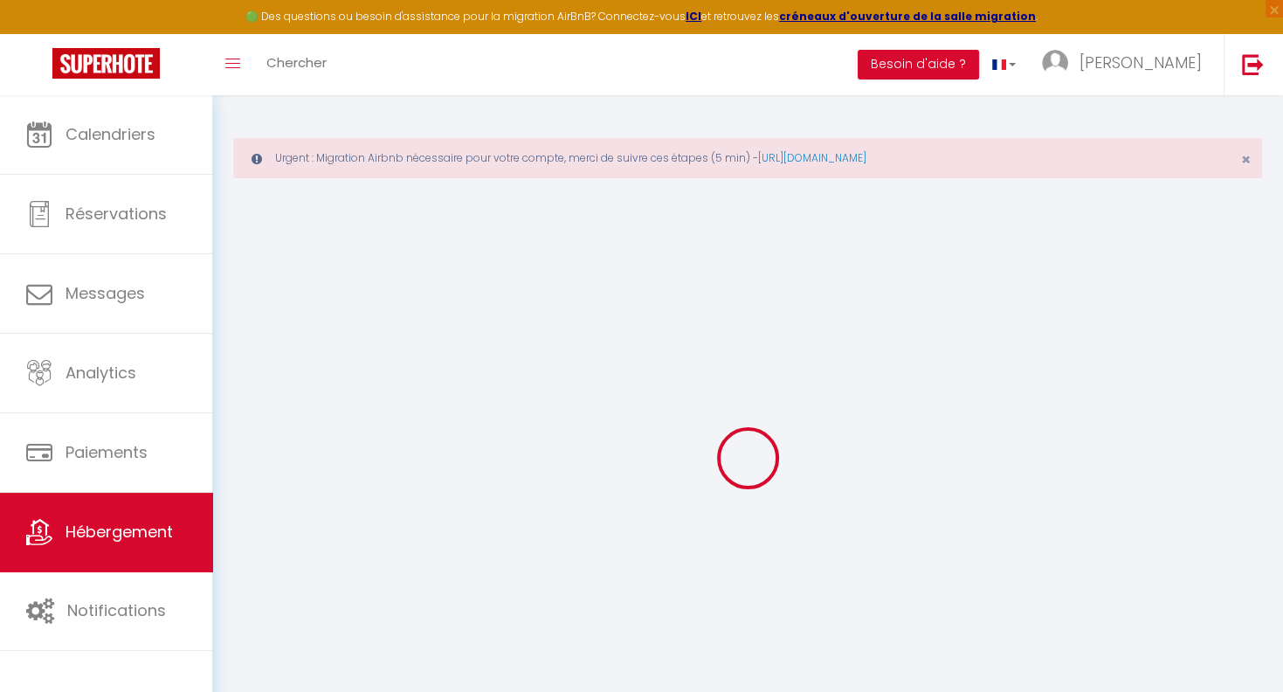
select select "21:00"
select select "11:00"
select select "30"
select select
select select "11:00"
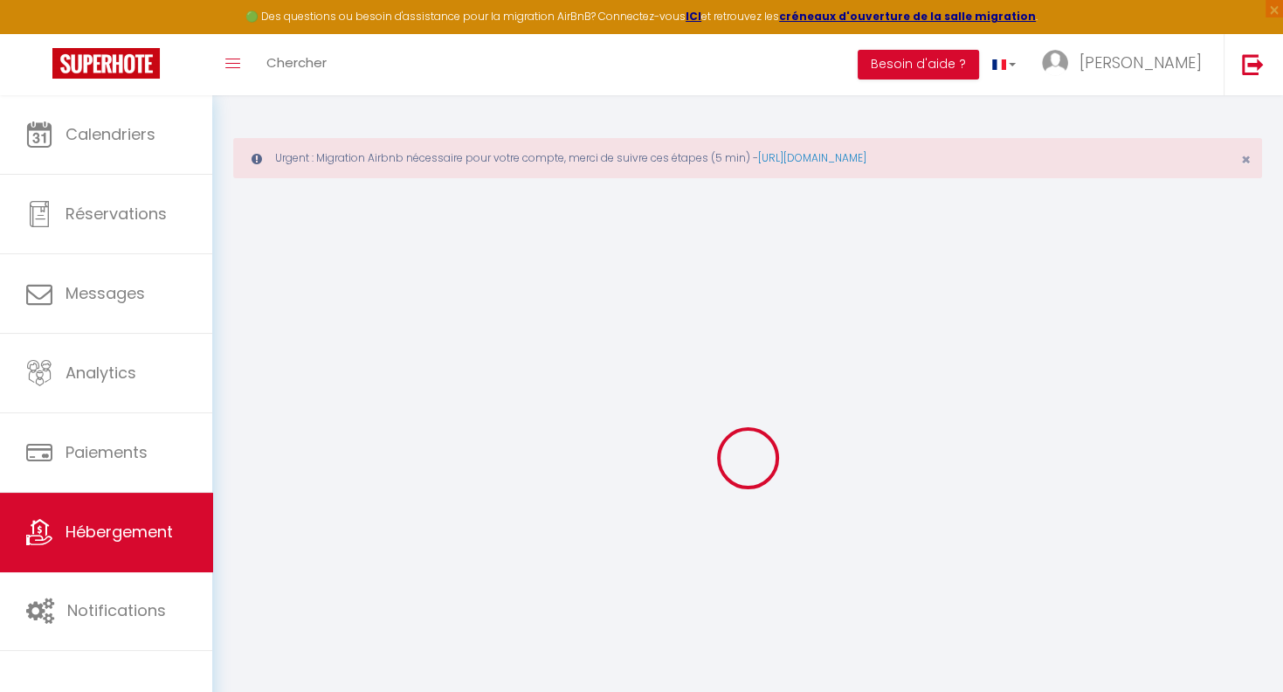
select select
checkbox input "false"
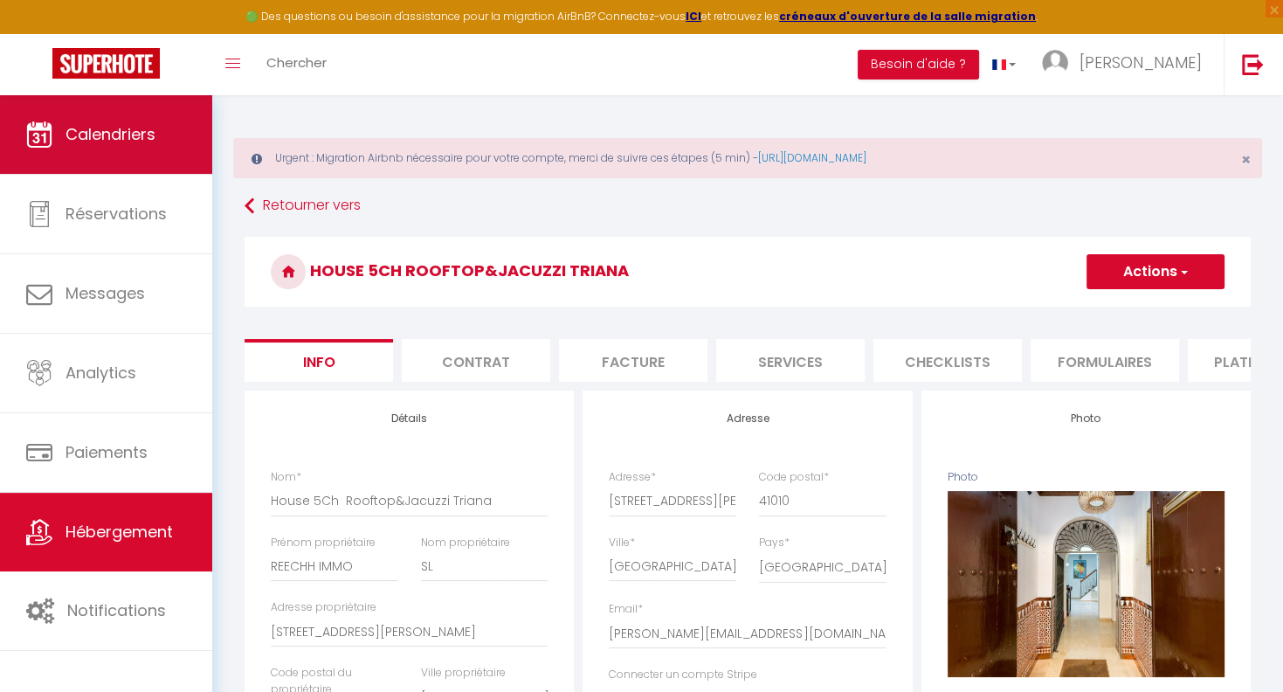
select select
checkbox input "false"
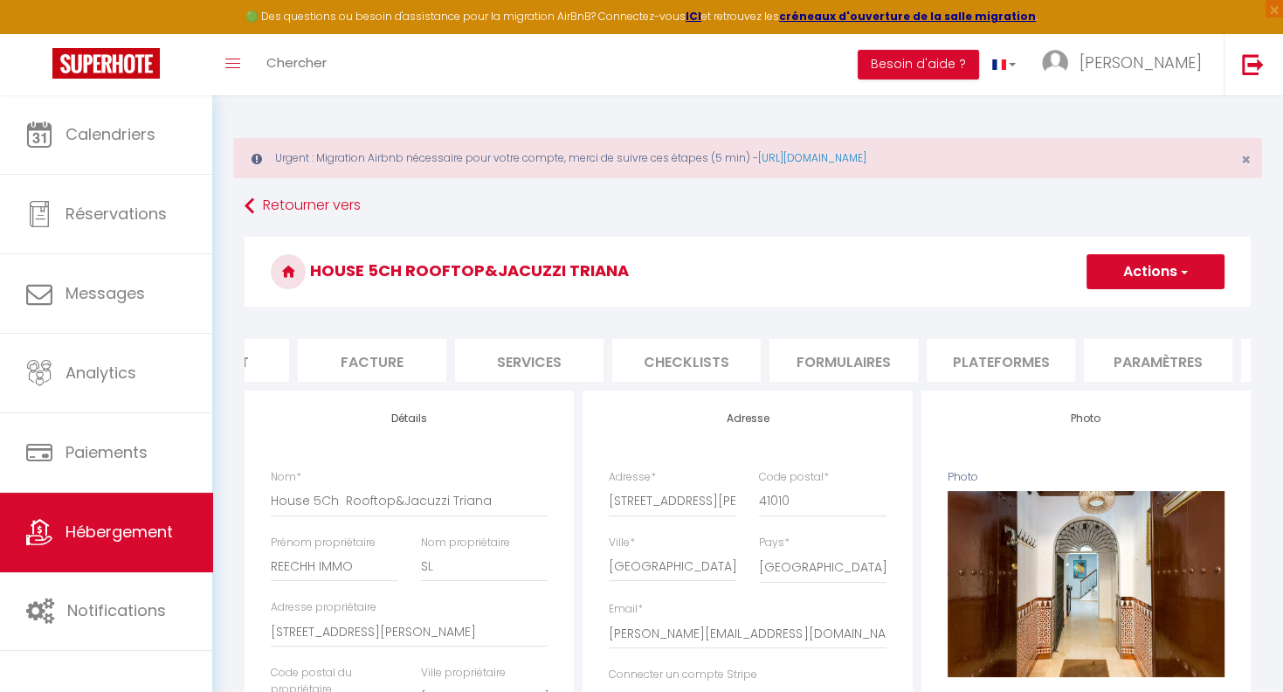
scroll to position [0, 262]
click at [972, 359] on li "Plateformes" at bounding box center [1000, 360] width 149 height 43
select select
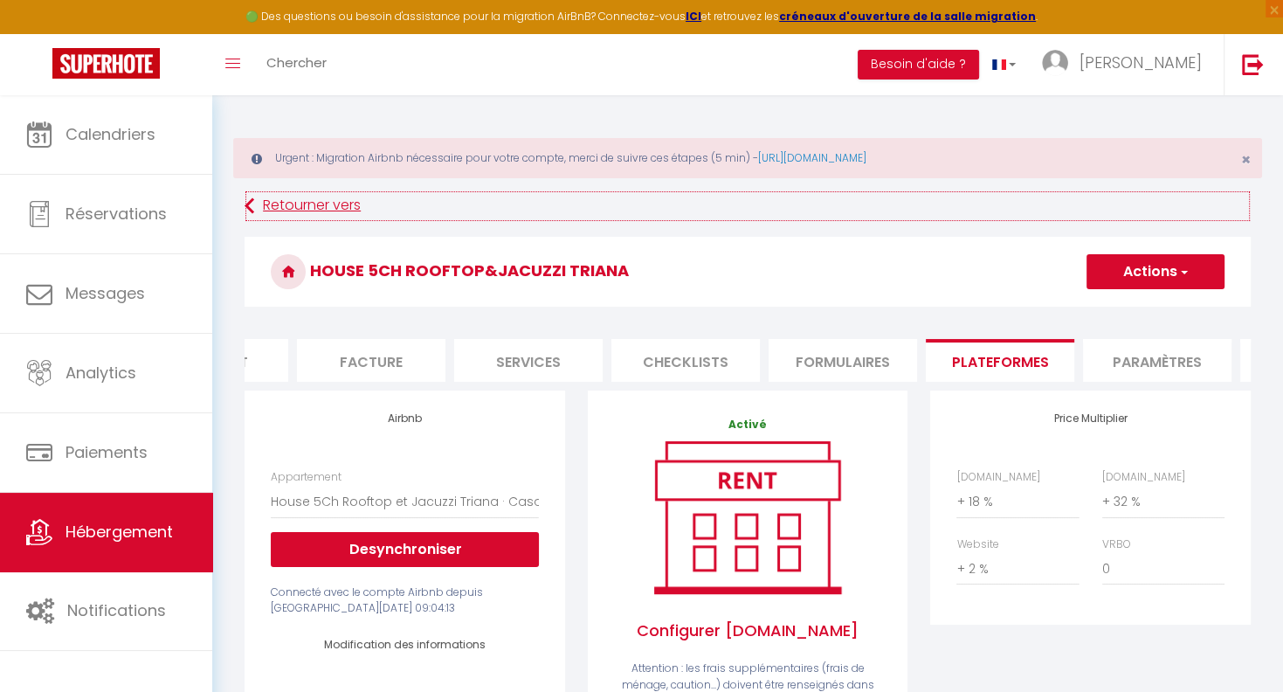
click at [248, 201] on icon at bounding box center [250, 205] width 10 height 31
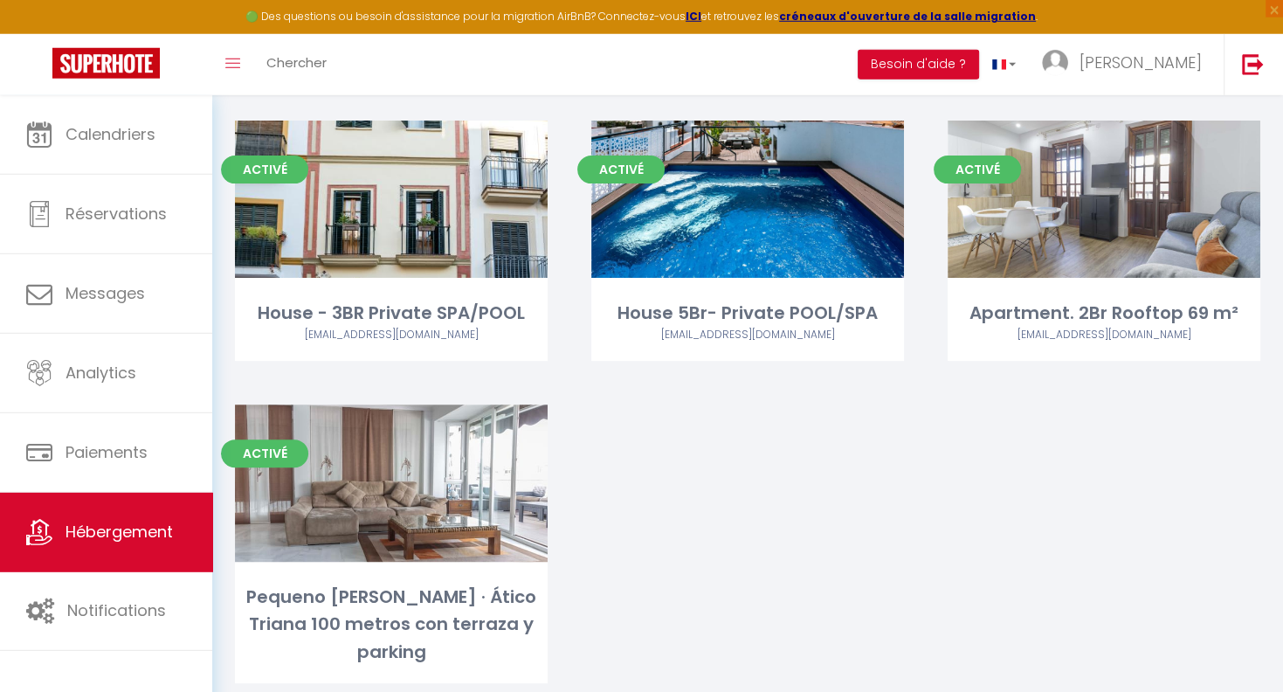
scroll to position [502, 0]
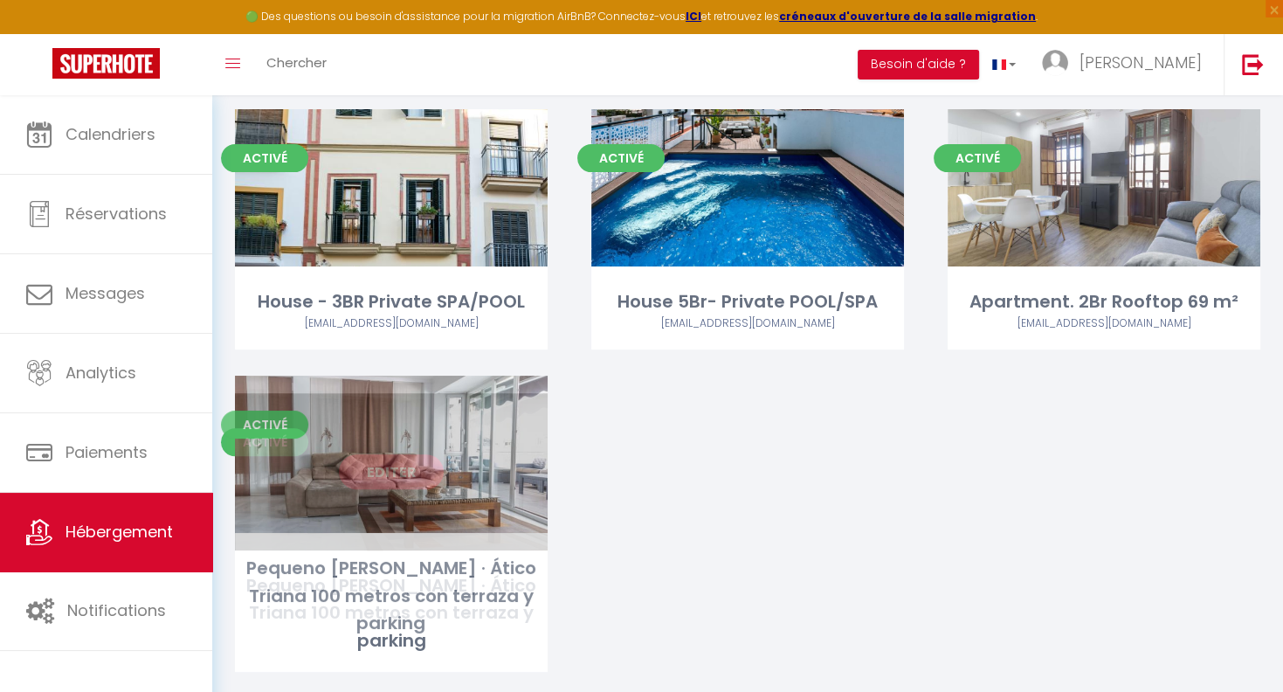
click at [390, 454] on link "Editer" at bounding box center [391, 471] width 105 height 35
click at [393, 454] on link "Editer" at bounding box center [391, 471] width 105 height 35
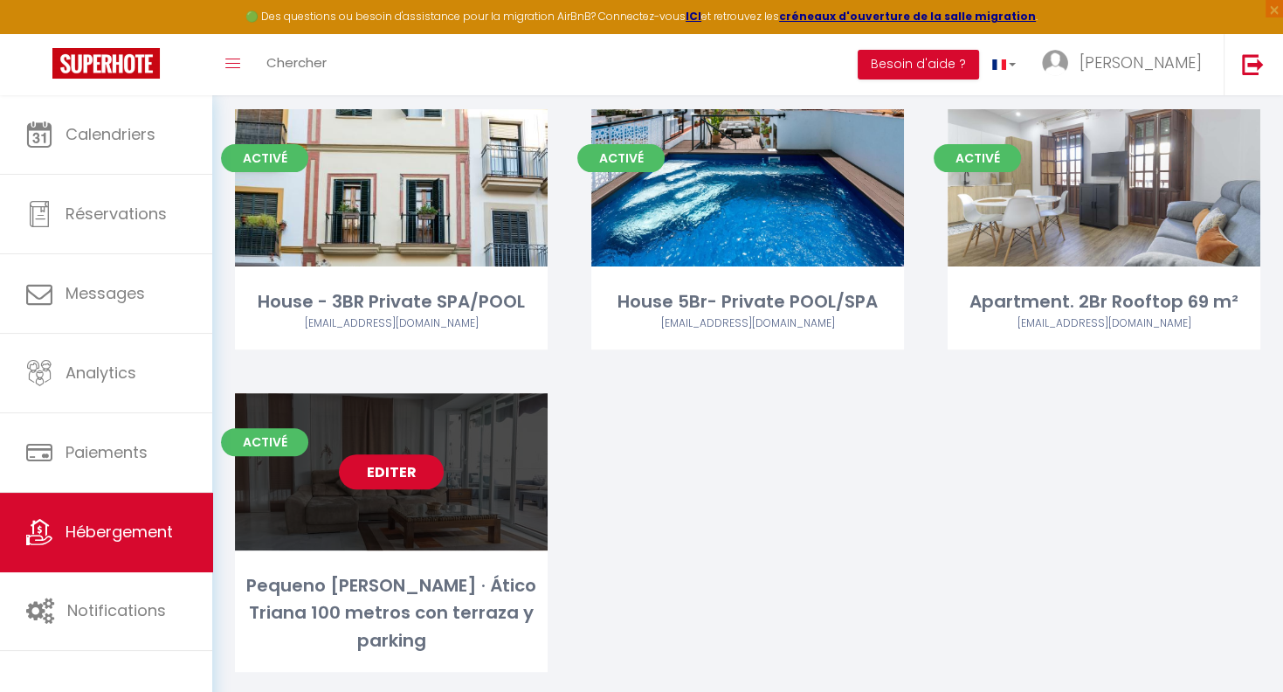
click at [393, 455] on link "Editer" at bounding box center [391, 471] width 105 height 35
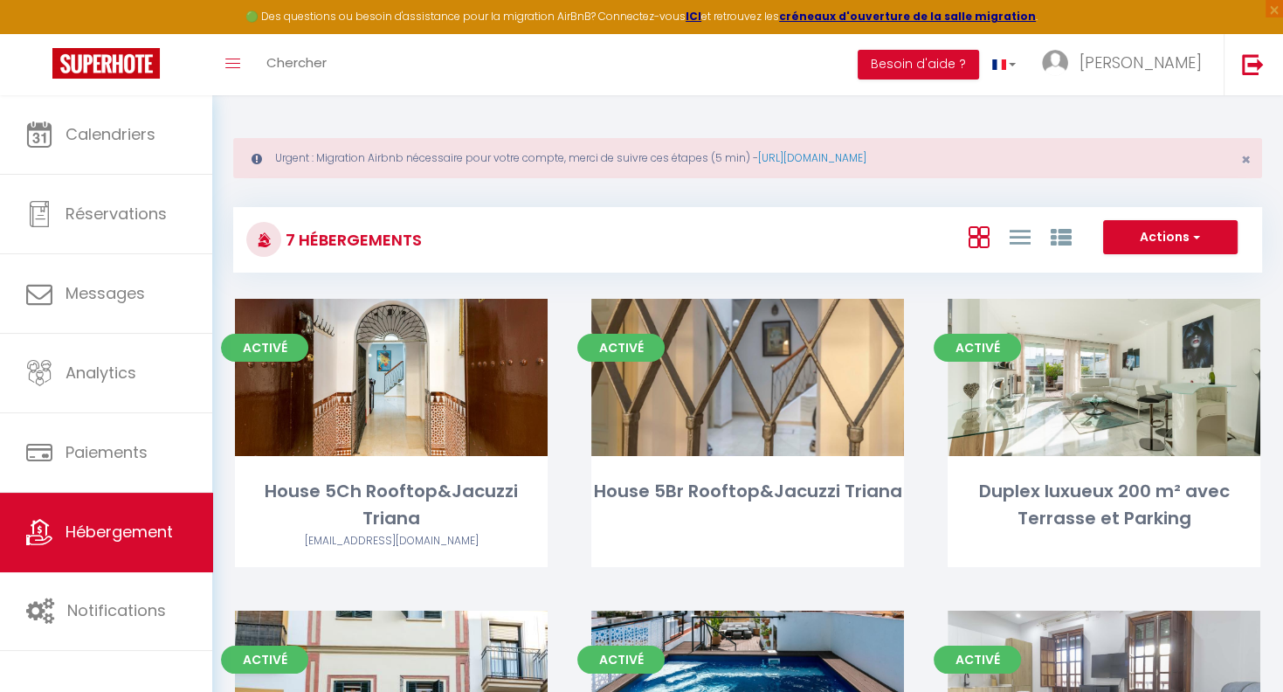
select select "3"
select select "2"
select select "1"
select select
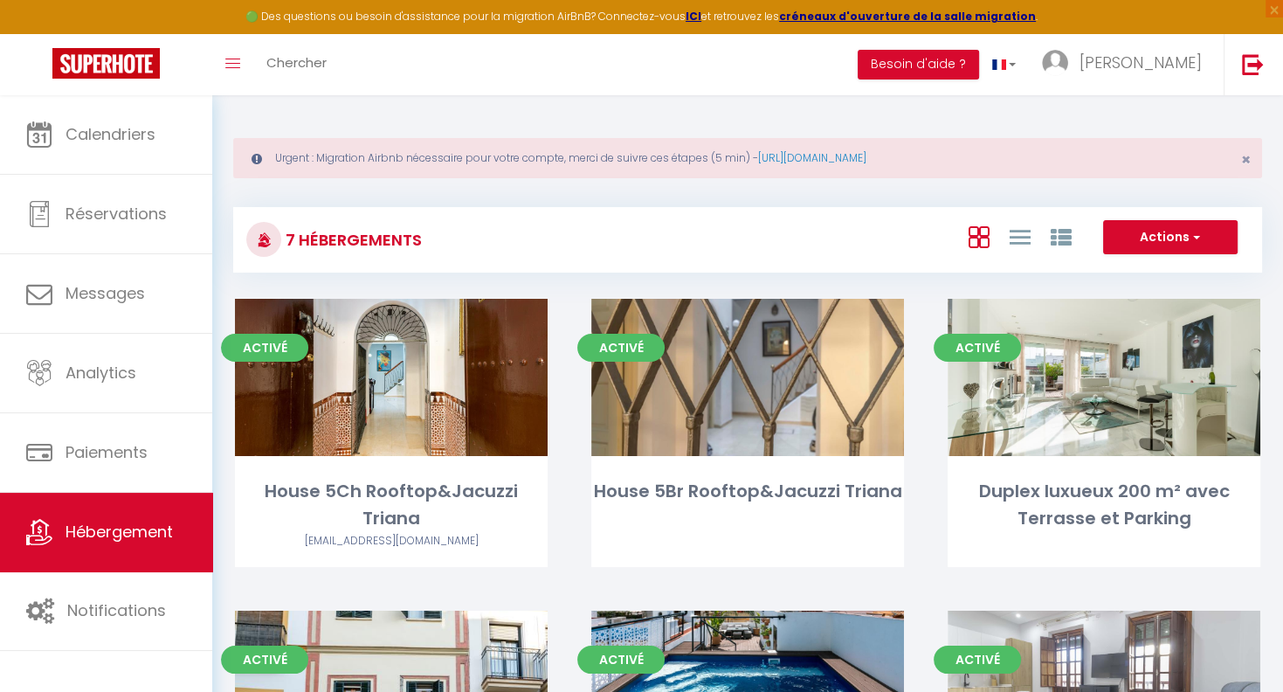
select select "28"
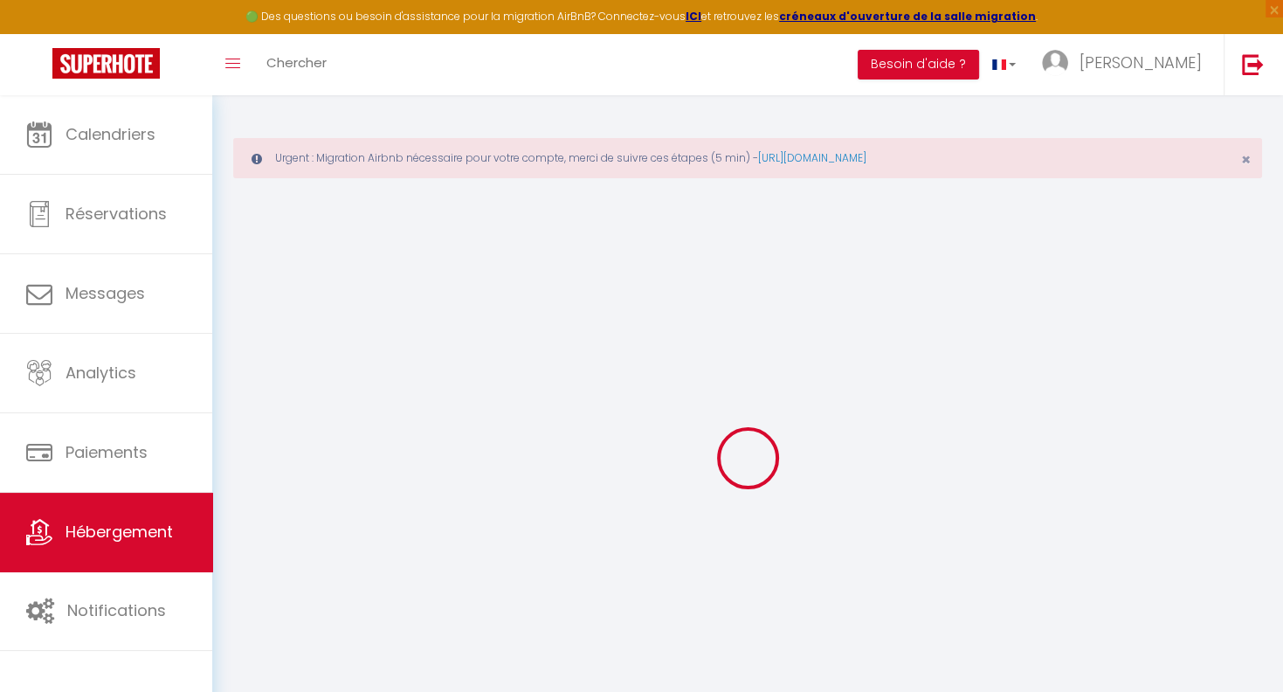
select select
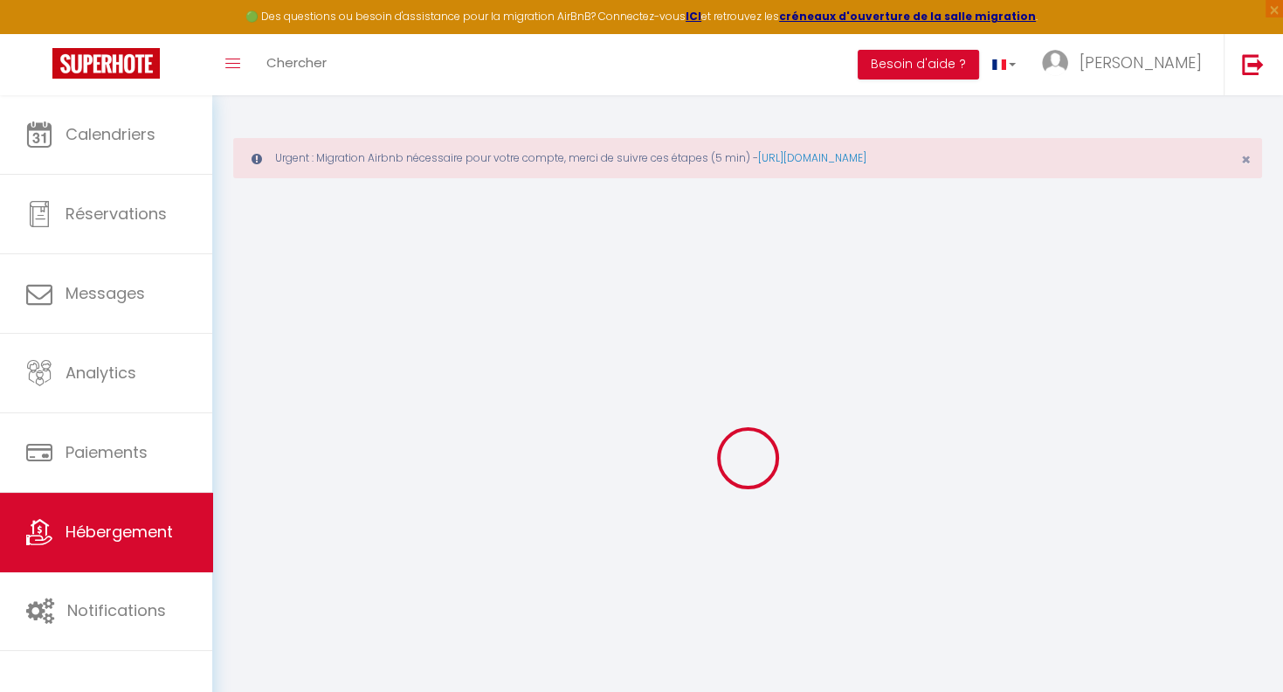
select select
checkbox input "false"
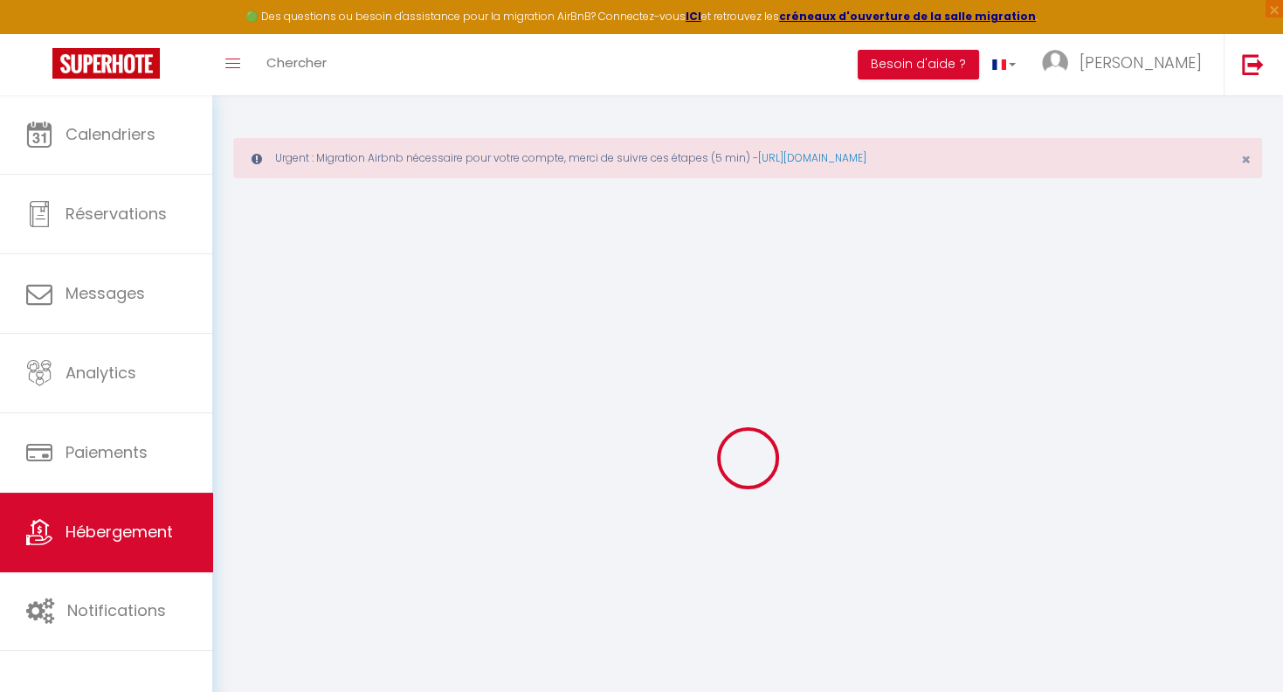
select select
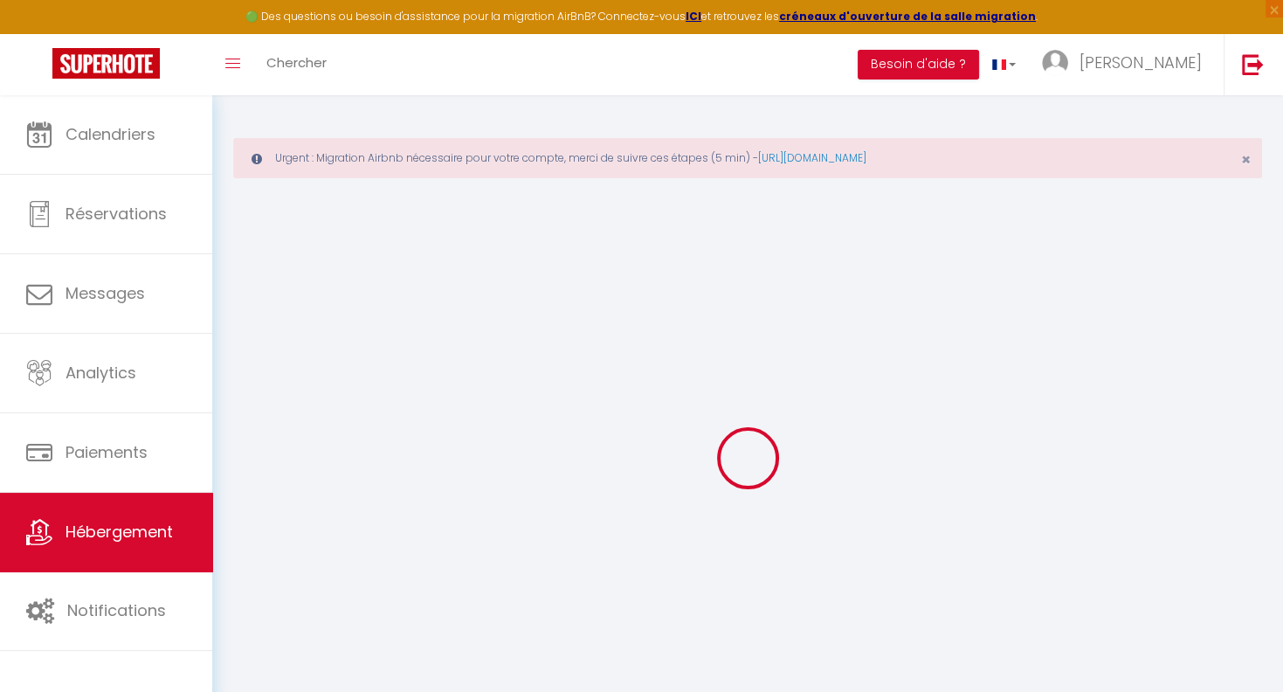
select select
checkbox input "false"
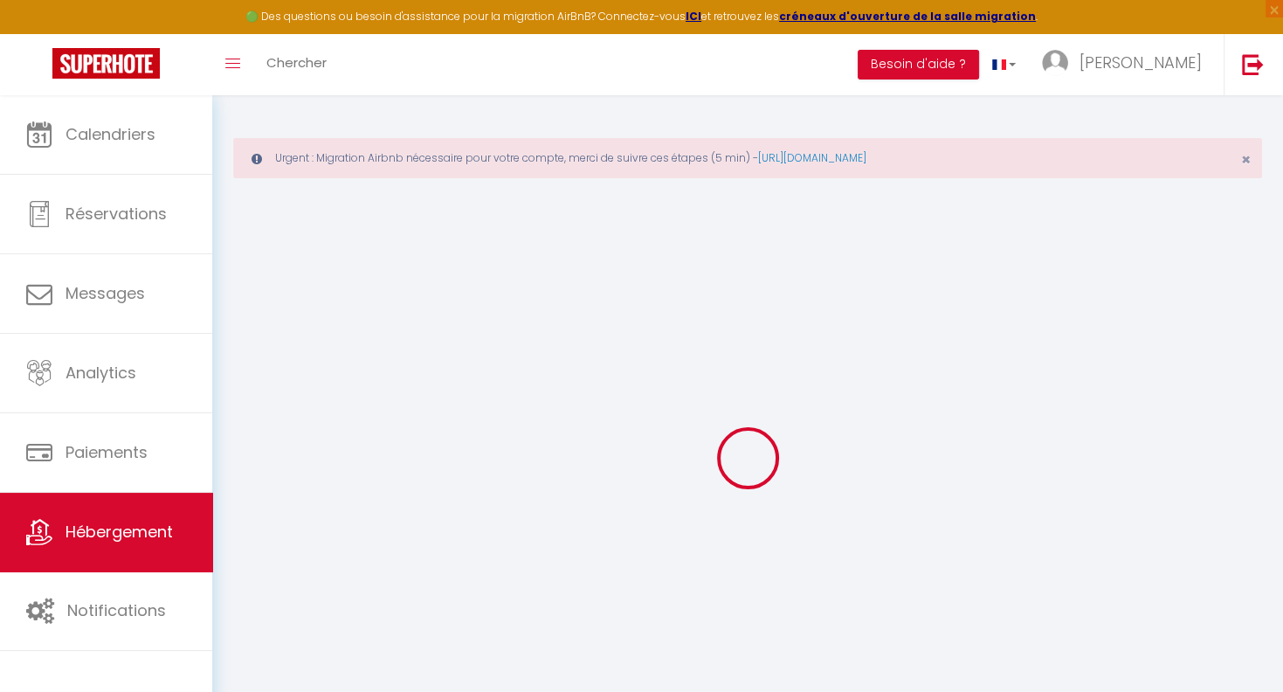
checkbox input "false"
select select
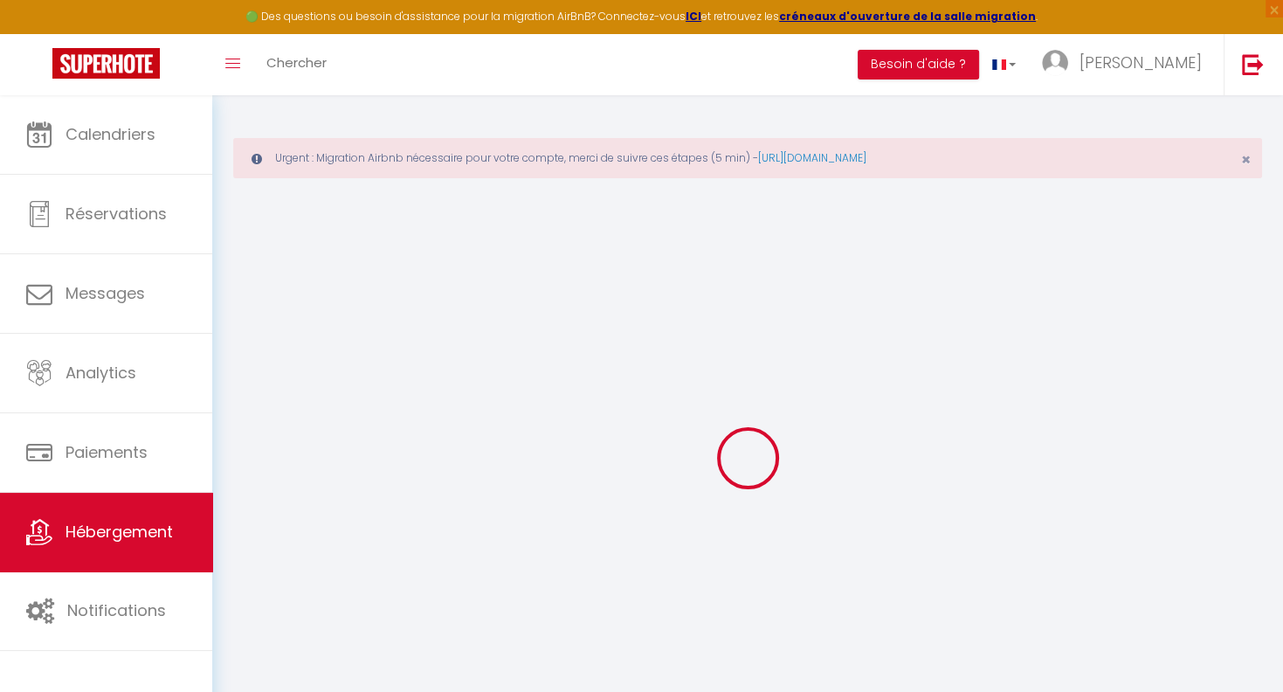
select select
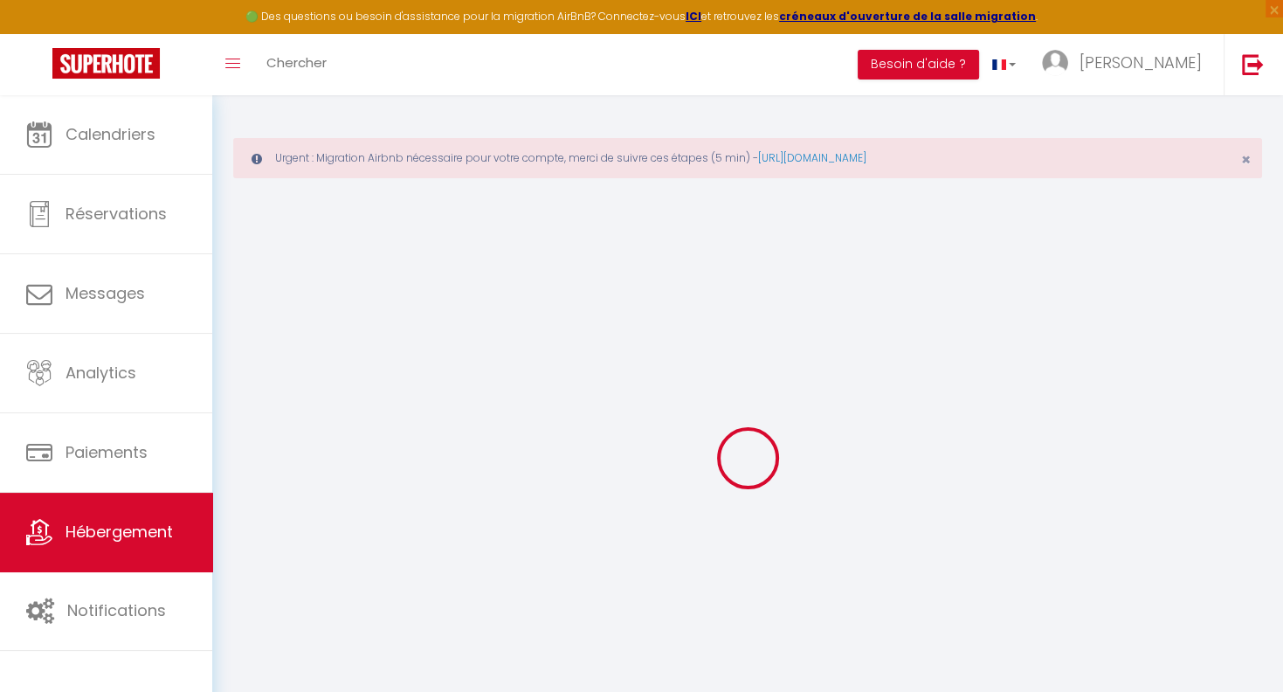
checkbox input "false"
select select
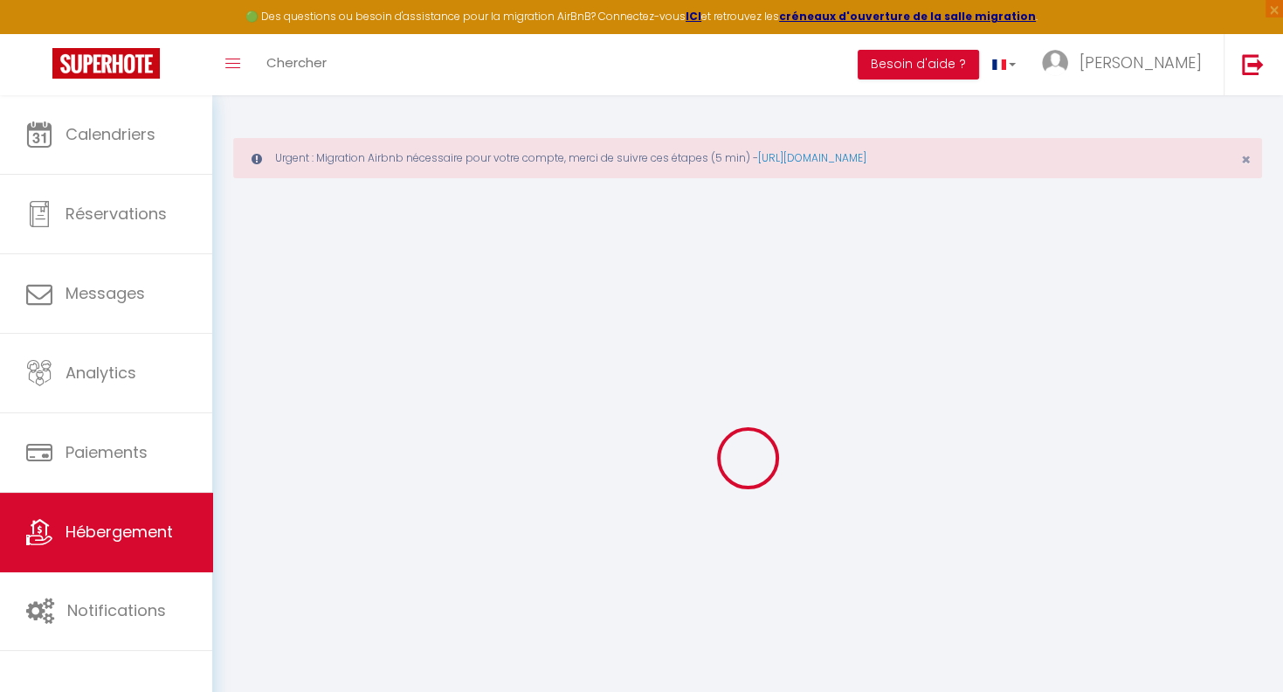
select select
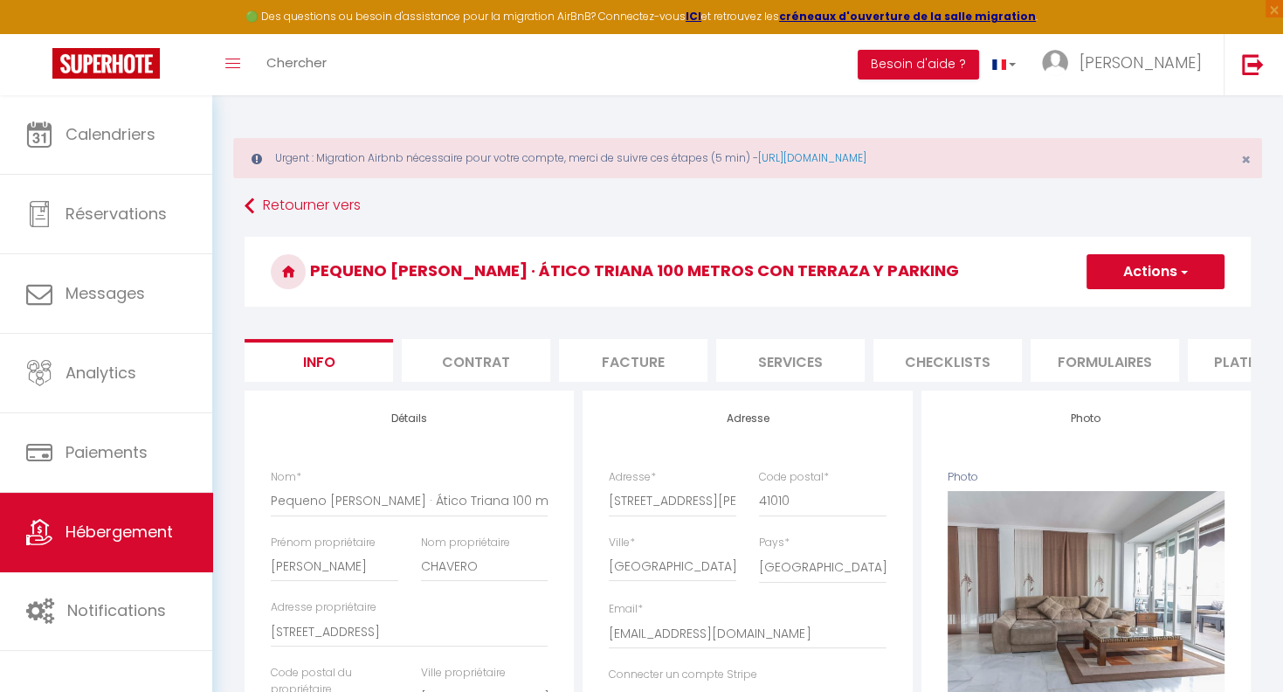
click at [1161, 278] on button "Actions" at bounding box center [1156, 271] width 138 height 35
click at [1025, 243] on h3 "Pequeno [PERSON_NAME] · Ático Triana 100 metros con terraza y parking" at bounding box center [748, 272] width 1007 height 70
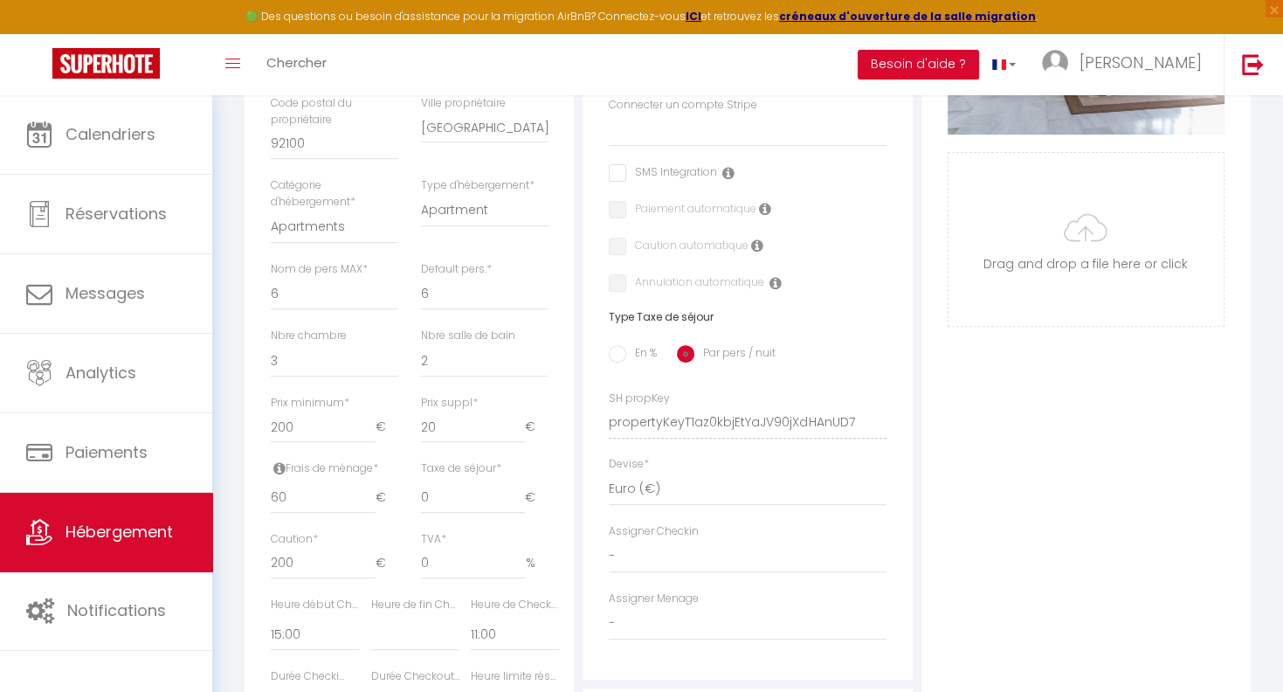
scroll to position [919, 0]
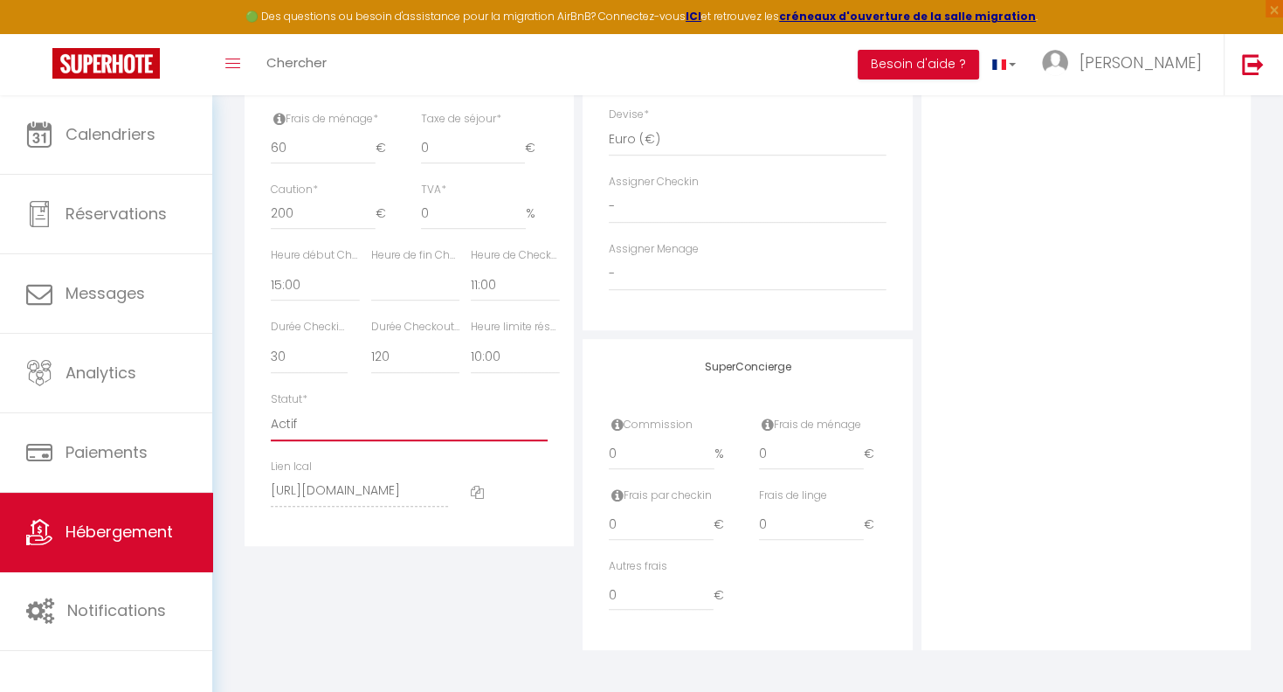
click at [271, 408] on select "Actif Pas actif" at bounding box center [409, 424] width 277 height 33
click option "Pas actif" at bounding box center [0, 0] width 0 height 0
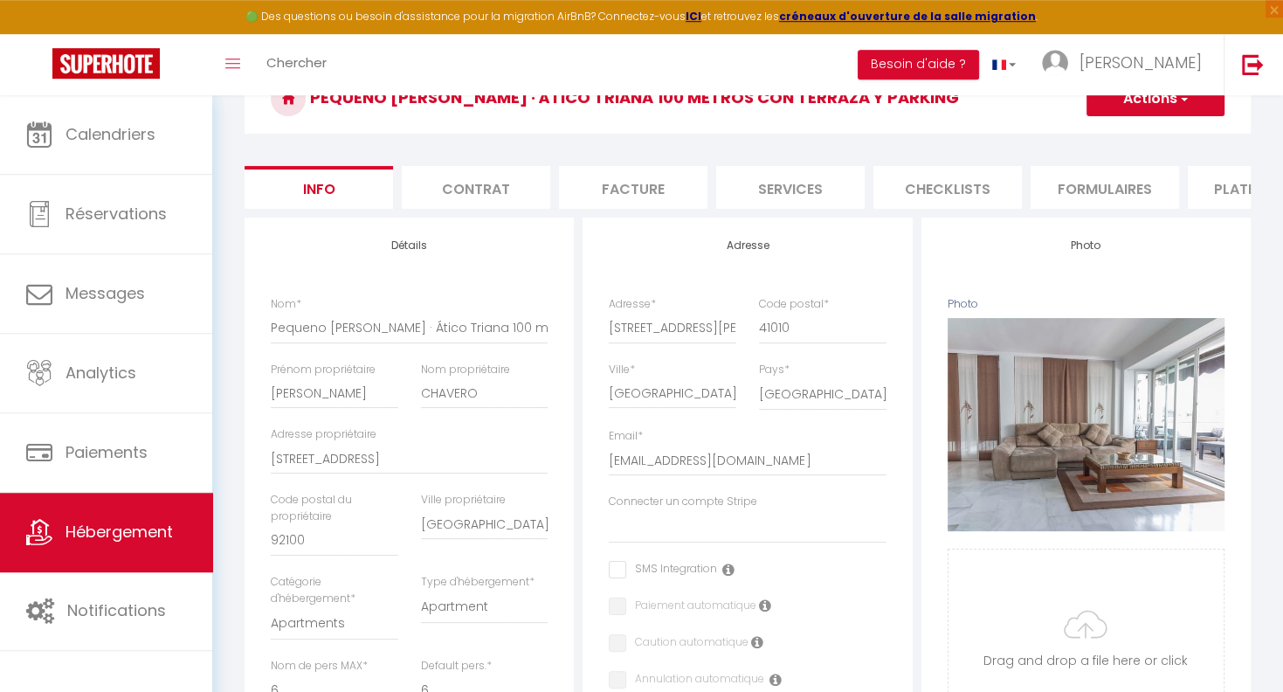
scroll to position [0, 0]
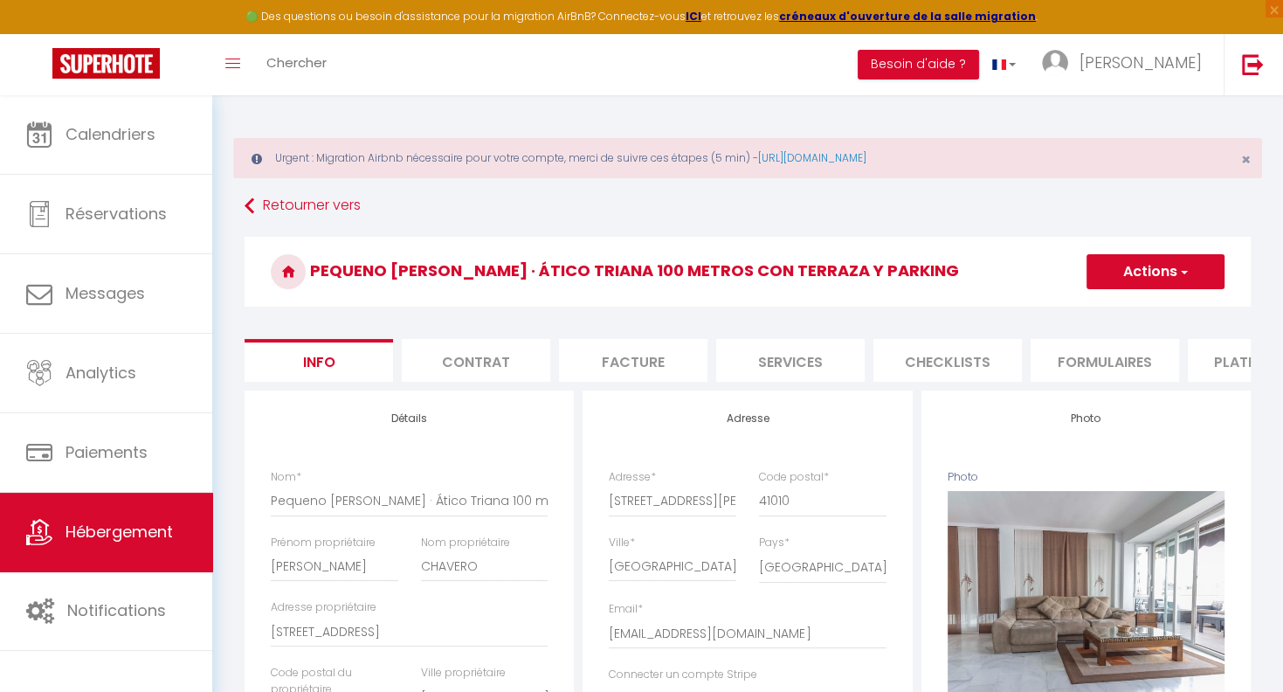
click at [1142, 264] on button "Actions" at bounding box center [1156, 271] width 138 height 35
click at [1093, 307] on input "Enregistrer" at bounding box center [1087, 309] width 65 height 17
